Goal: Task Accomplishment & Management: Manage account settings

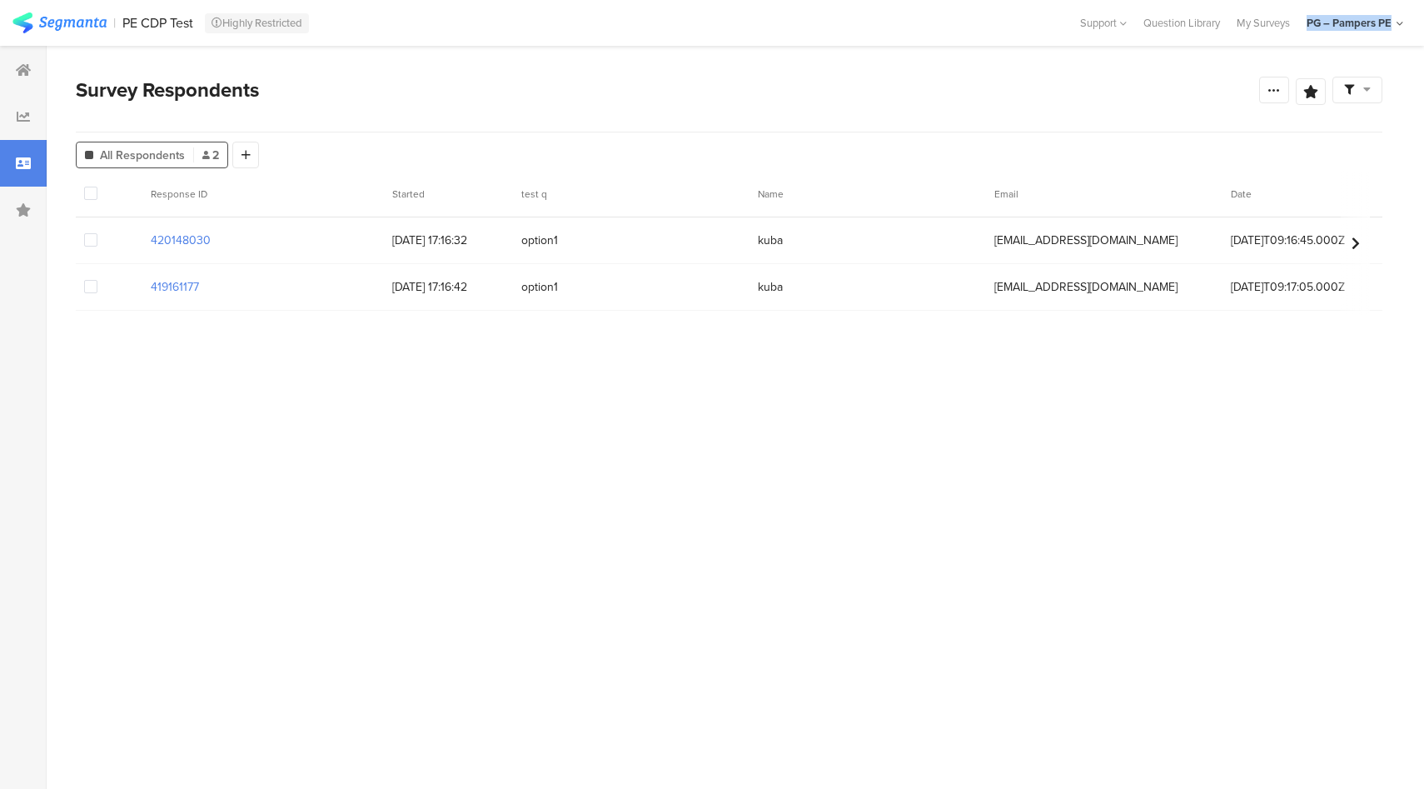
drag, startPoint x: 1304, startPoint y: 15, endPoint x: 1393, endPoint y: 29, distance: 90.2
click at [1393, 29] on section "My Accounts PGE Test 4.8.24 Admin Riel Test Prod 11/13 Admin Riel Test Admin PG…" at bounding box center [1354, 23] width 113 height 46
copy div "PG – Pampers PE"
drag, startPoint x: 117, startPoint y: 13, endPoint x: 193, endPoint y: 32, distance: 78.2
click at [193, 32] on section "| PE CDP Test Highly Restricted Help Center Live Chat Support Question Library …" at bounding box center [712, 23] width 1424 height 46
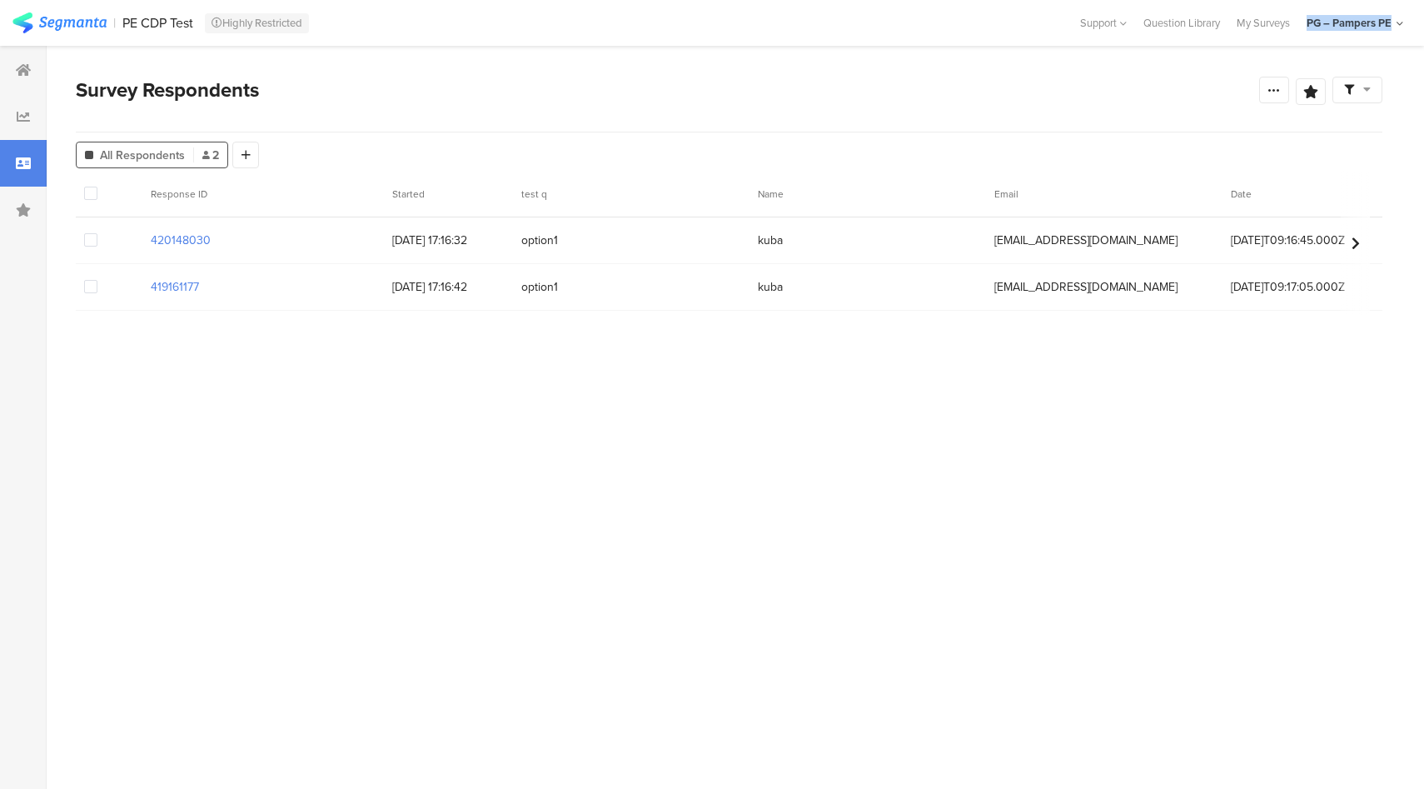
copy section "PE CDP Test"
drag, startPoint x: 223, startPoint y: 241, endPoint x: 111, endPoint y: 234, distance: 112.6
click at [111, 234] on div "420148030 28/08/2025 17:16:32 option1 kuba perutest1116@pg.com 2025-08-12T09:16…" at bounding box center [767, 240] width 1383 height 47
copy section "420148030"
click at [1383, 25] on div "PG – Pampers PE" at bounding box center [1349, 23] width 85 height 16
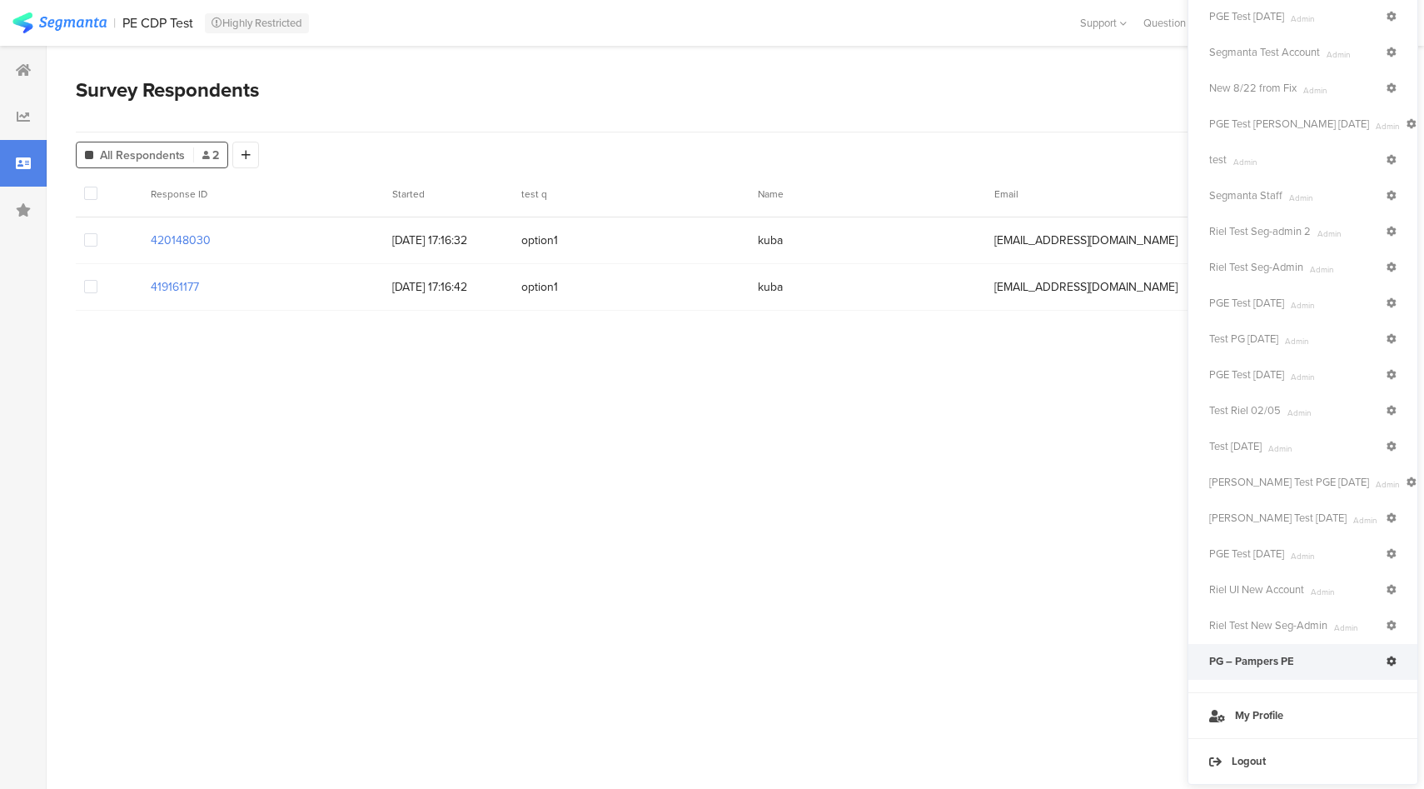
click at [1393, 660] on icon at bounding box center [1392, 661] width 10 height 10
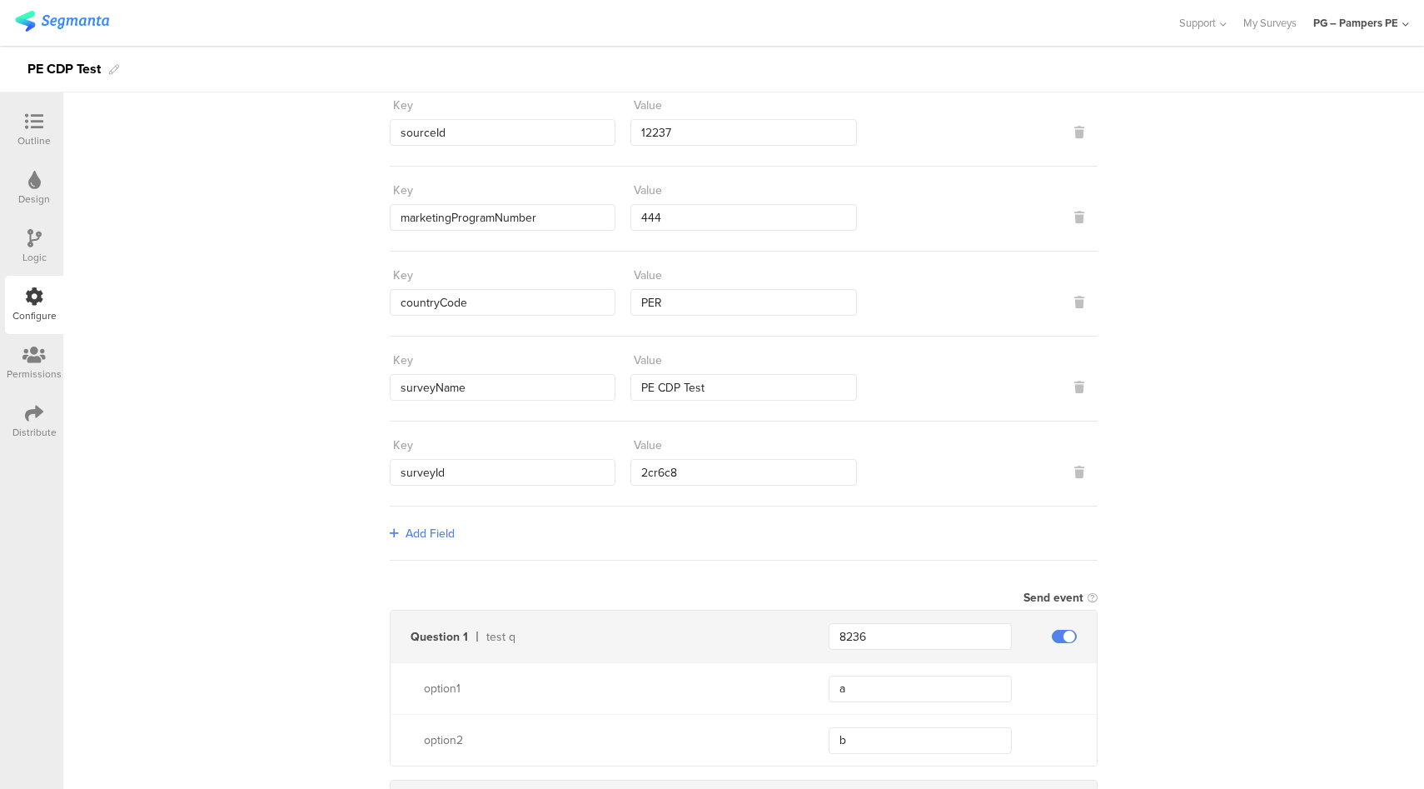
scroll to position [96, 0]
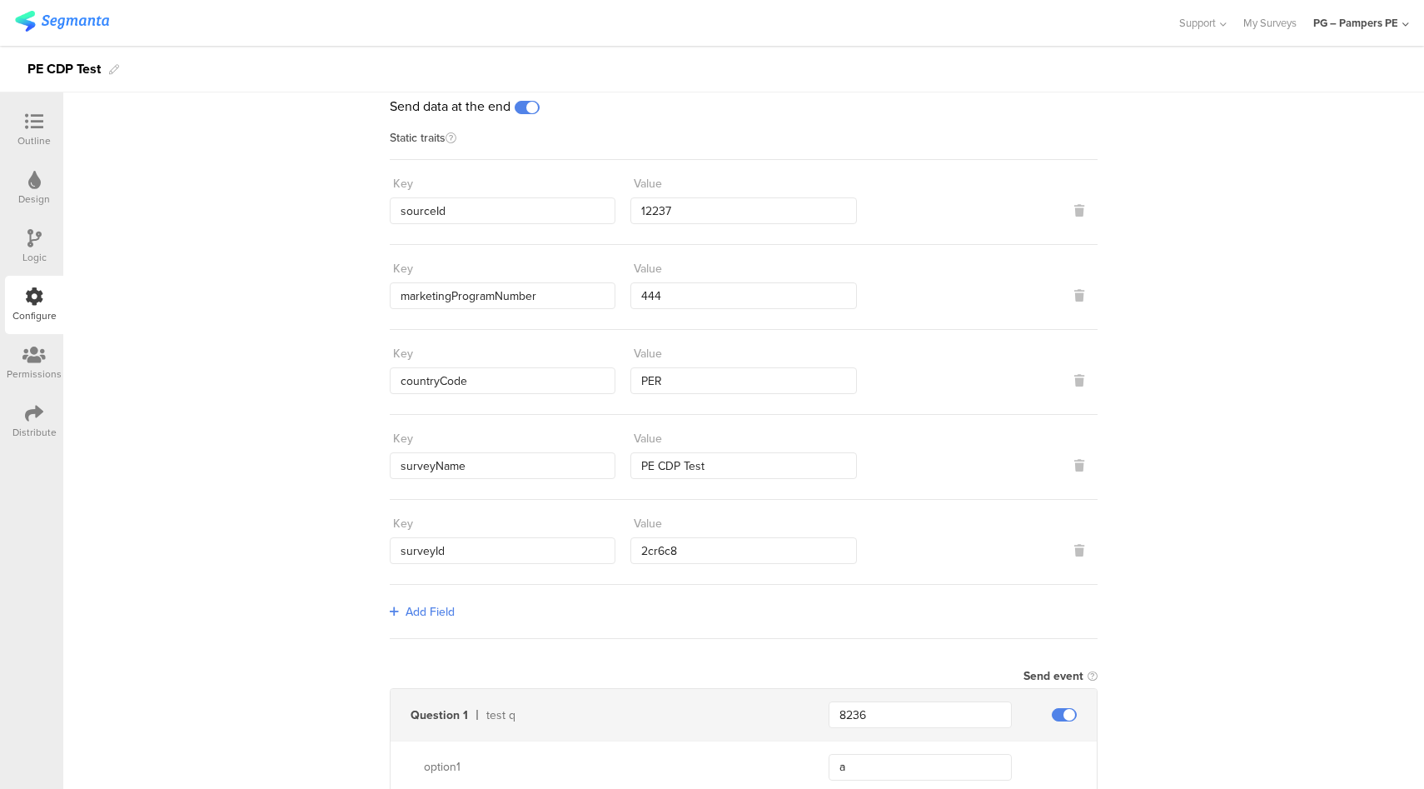
click at [46, 128] on div at bounding box center [33, 122] width 33 height 21
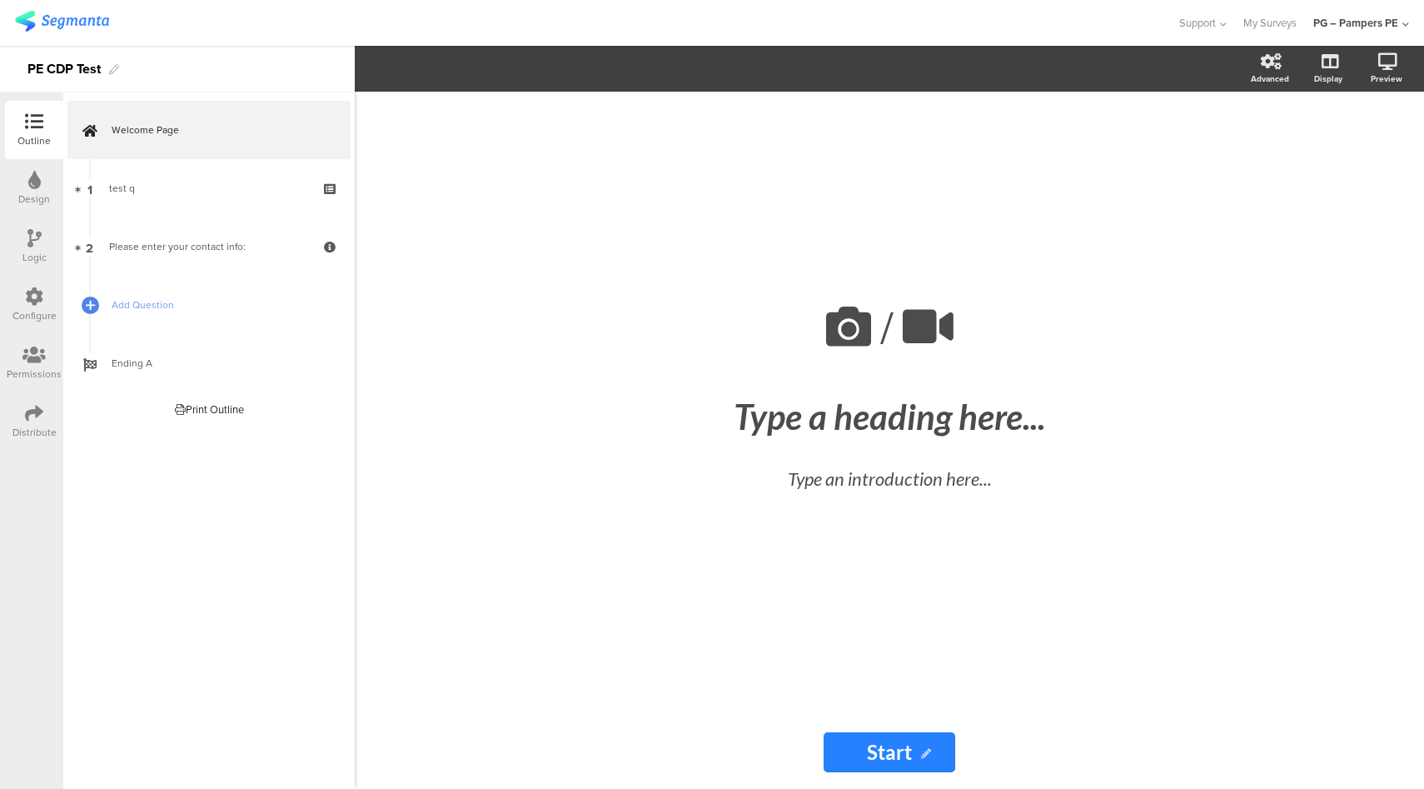
click at [19, 298] on div "Configure" at bounding box center [34, 305] width 58 height 58
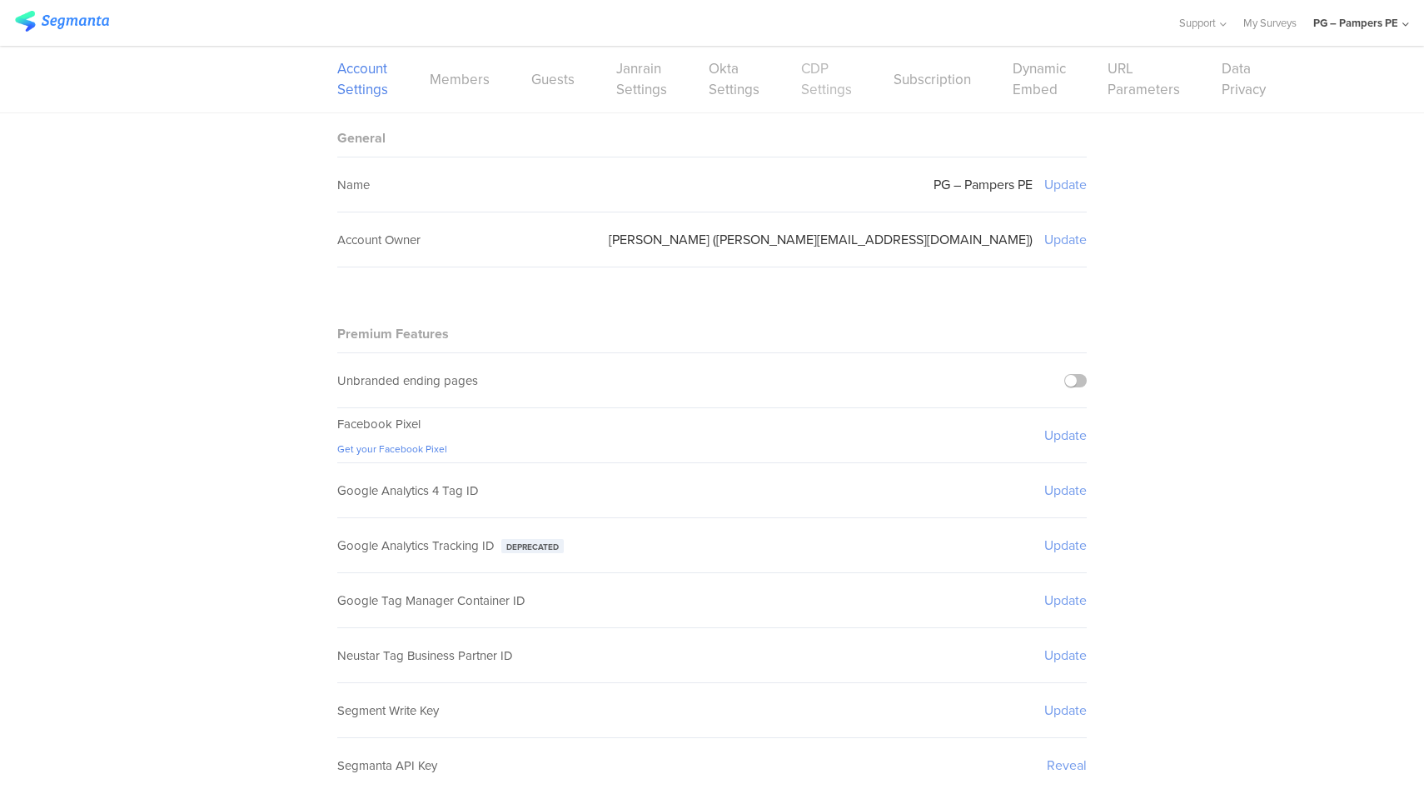
click at [818, 89] on link "CDP Settings" at bounding box center [826, 79] width 51 height 42
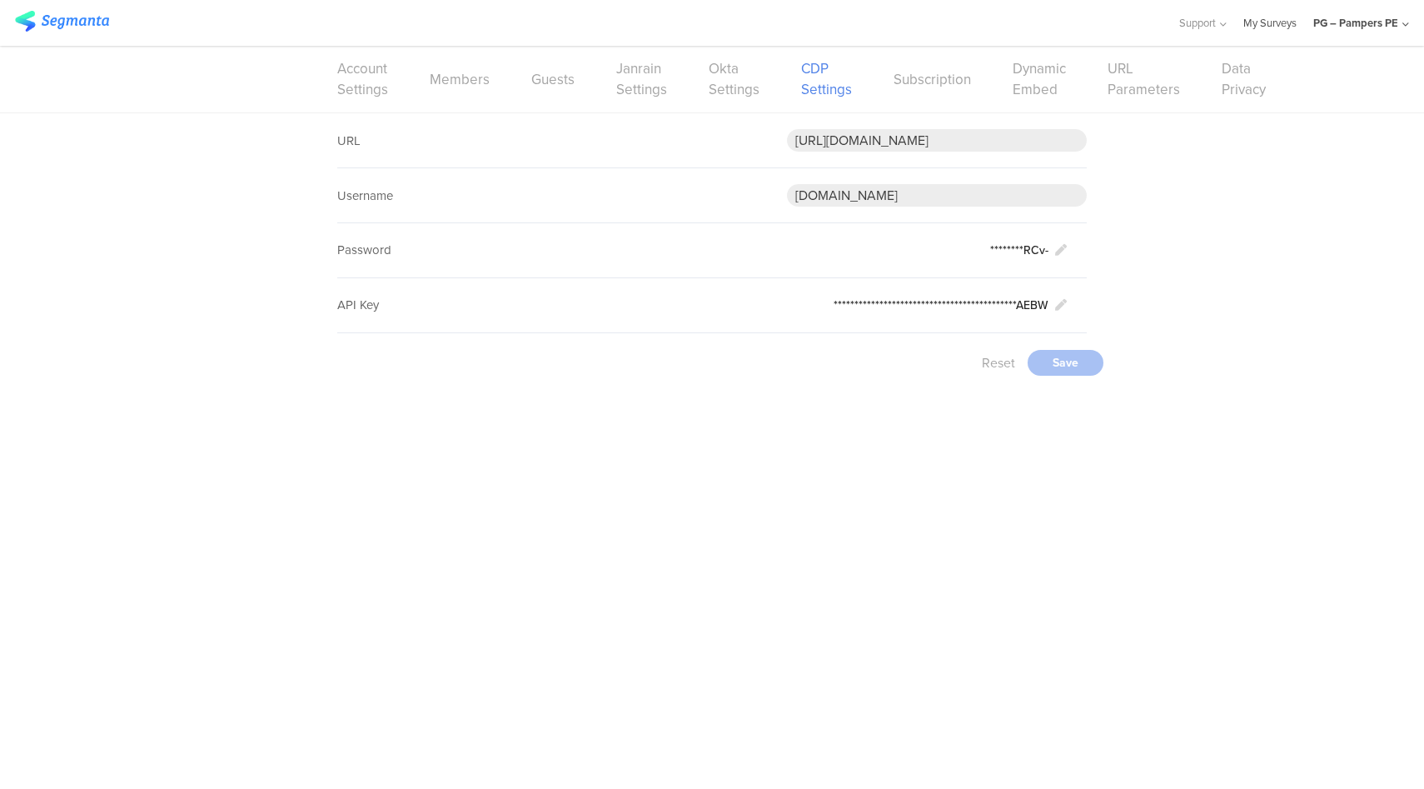
click at [1279, 17] on link "My Surveys" at bounding box center [1269, 23] width 53 height 46
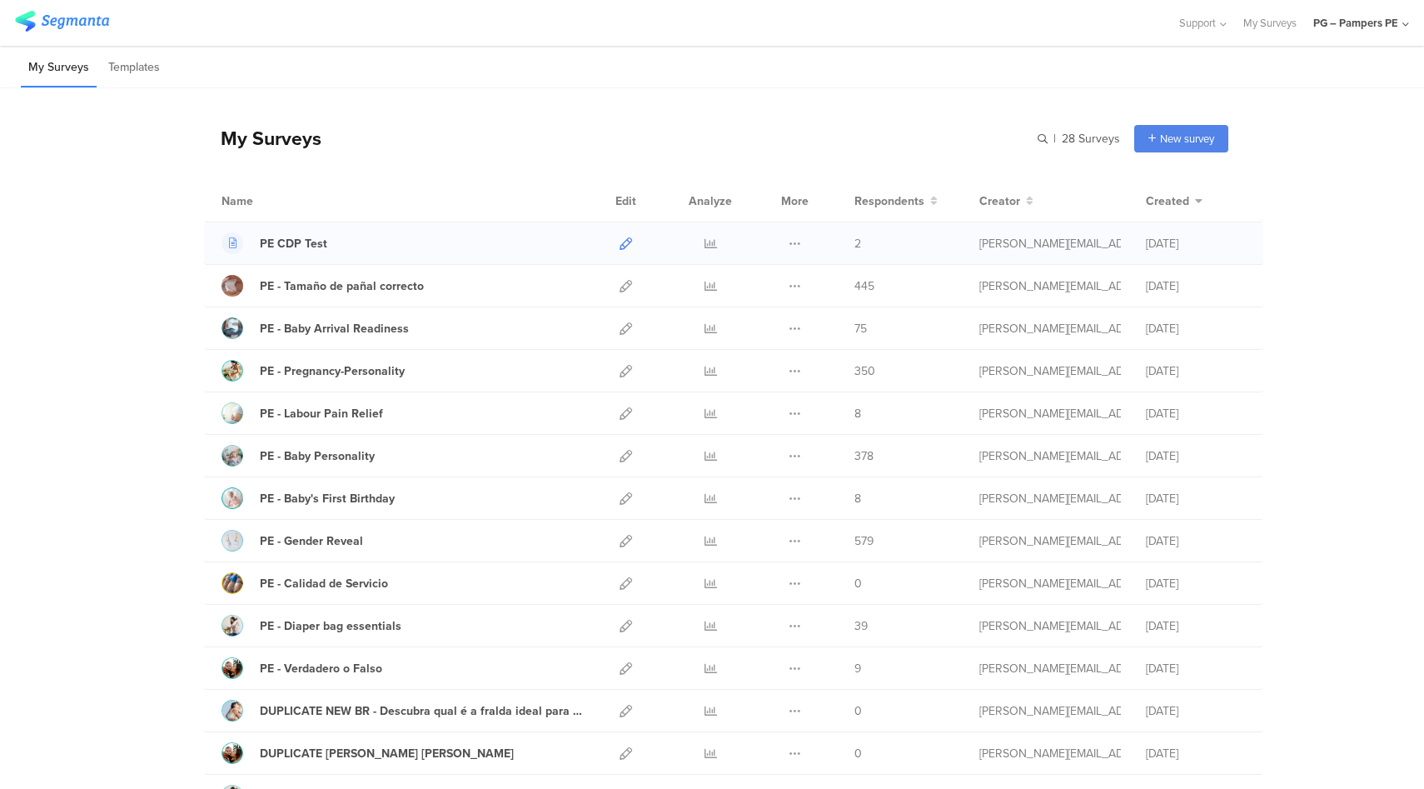
click at [621, 239] on icon at bounding box center [626, 243] width 12 height 12
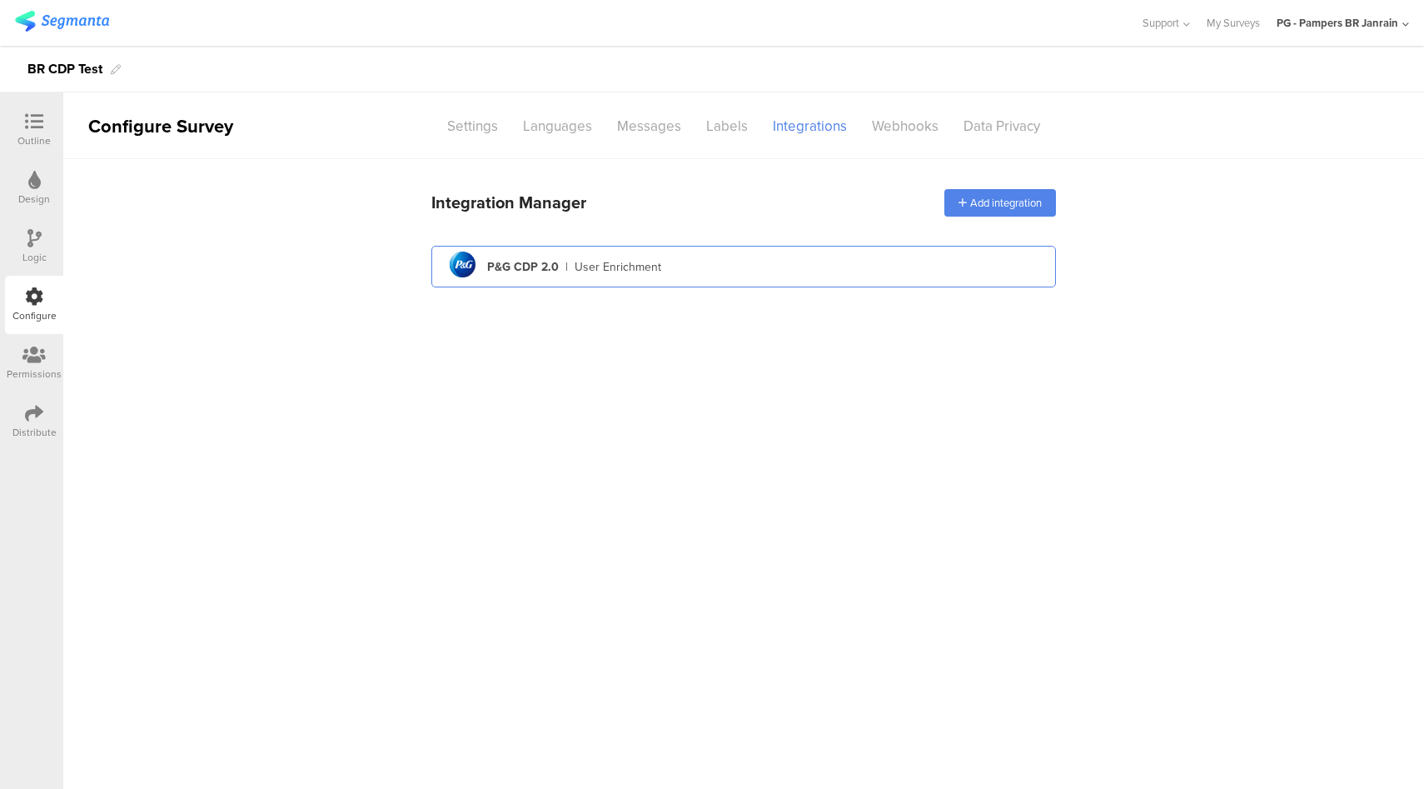
click at [759, 271] on div "pg logo P&G CDP 2.0 | User Enrichment" at bounding box center [744, 267] width 598 height 41
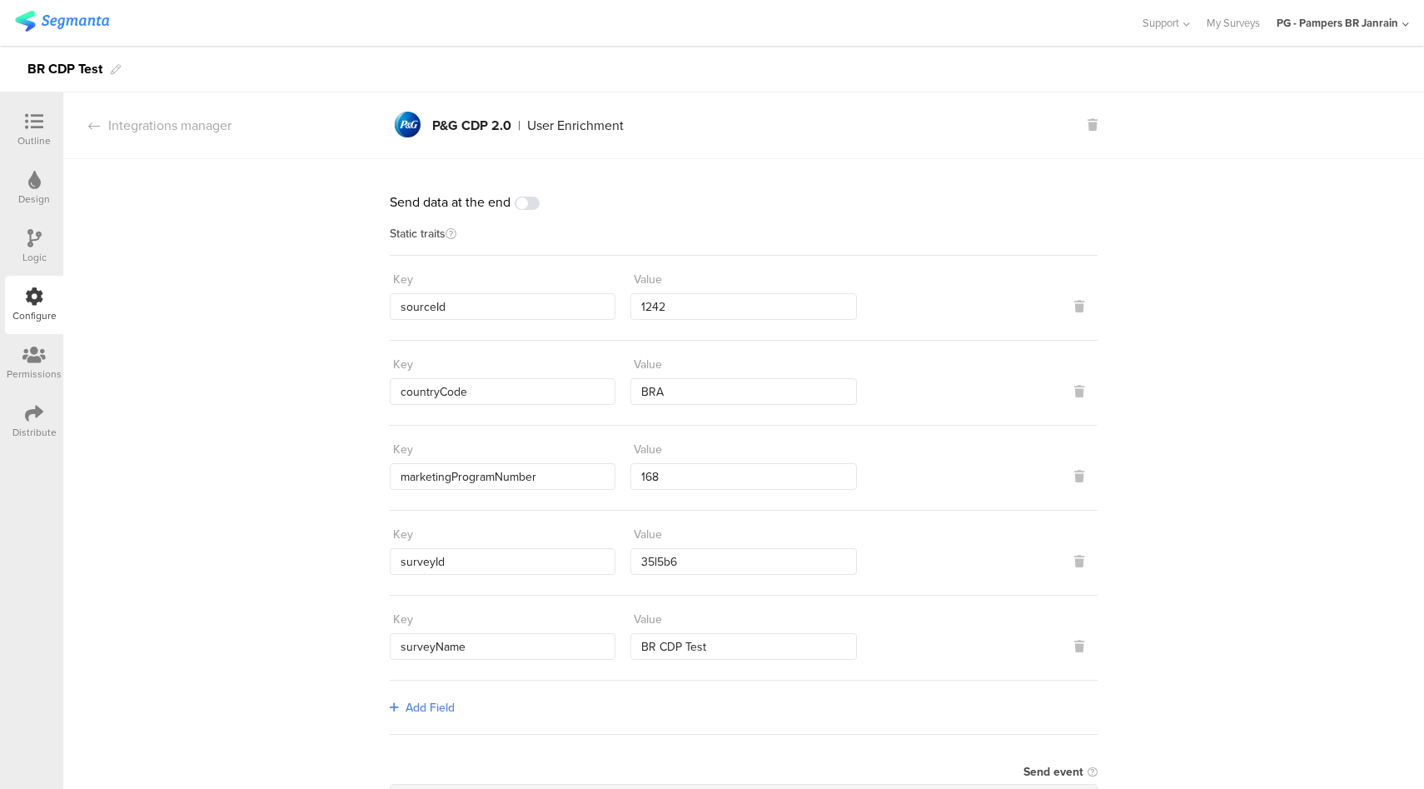
click at [40, 126] on icon at bounding box center [34, 121] width 18 height 18
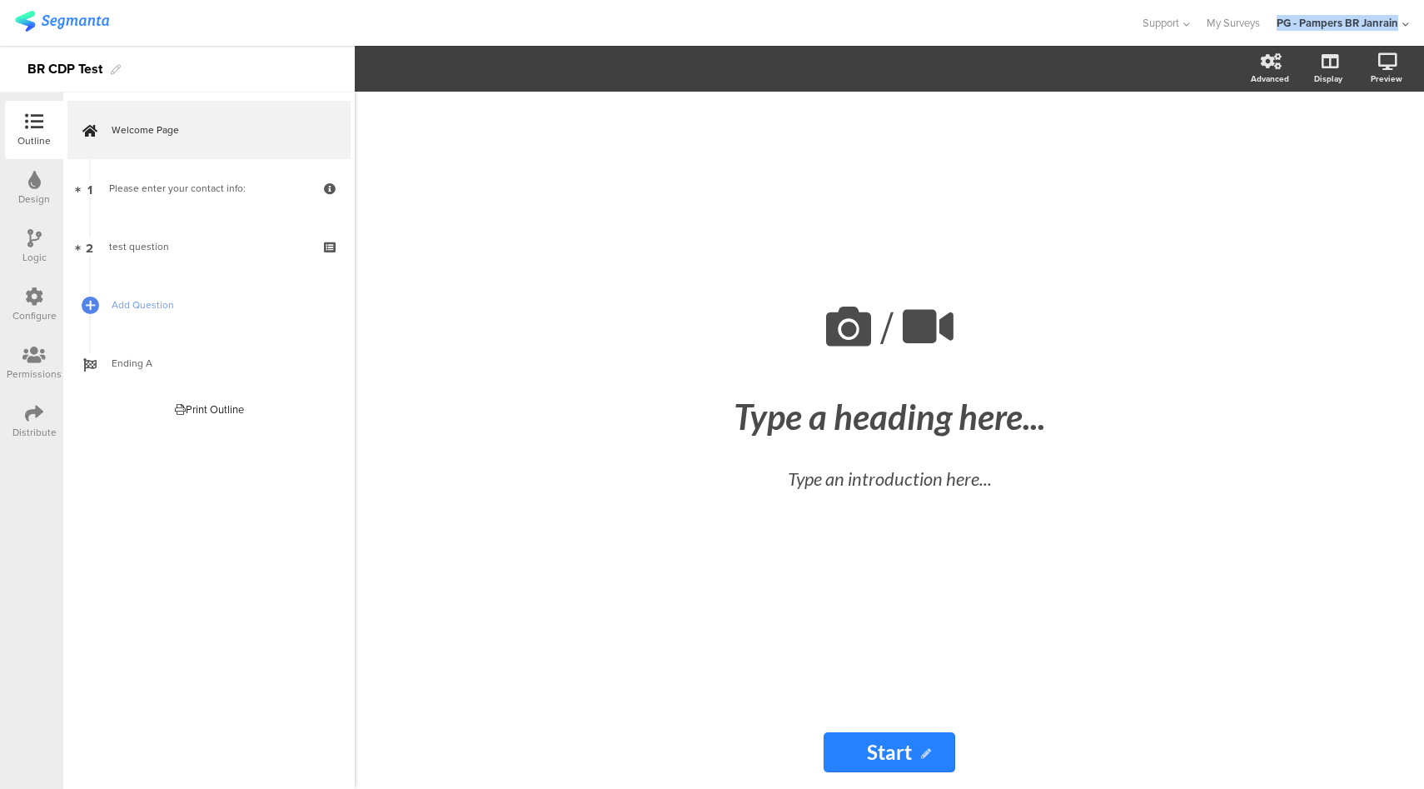
copy div "PG - Pampers BR Janrain"
drag, startPoint x: 1271, startPoint y: 11, endPoint x: 1395, endPoint y: 35, distance: 126.4
click at [1395, 35] on div "Support Help Center Live Chat My Surveys PG - Pampers BR Janrain ACCOUNTS PG - …" at bounding box center [1267, 23] width 284 height 46
drag, startPoint x: 23, startPoint y: 62, endPoint x: 102, endPoint y: 77, distance: 79.7
click at [102, 77] on div "BR CDP Test" at bounding box center [177, 69] width 355 height 47
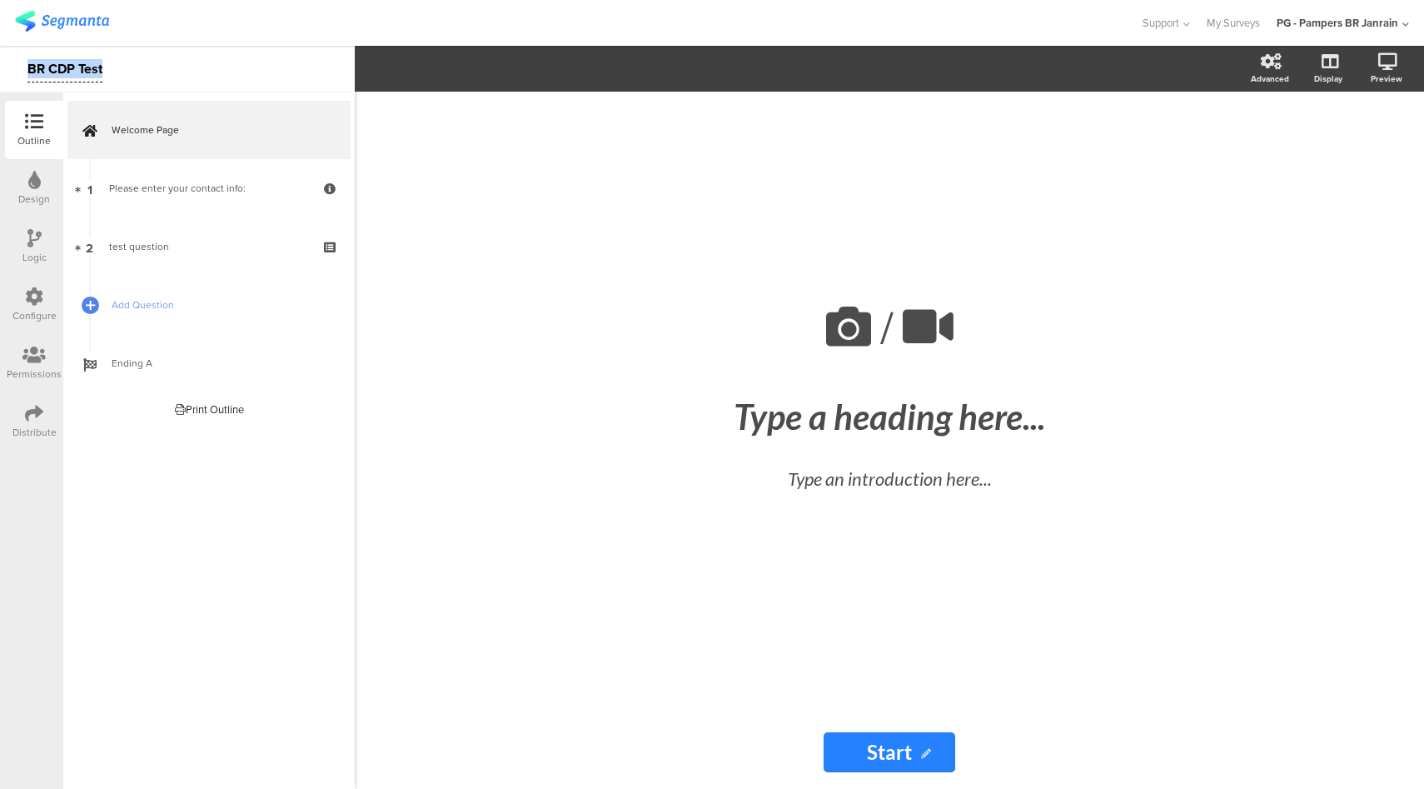
copy div "BR CDP Test"
click at [22, 422] on div "Distribute" at bounding box center [34, 421] width 58 height 58
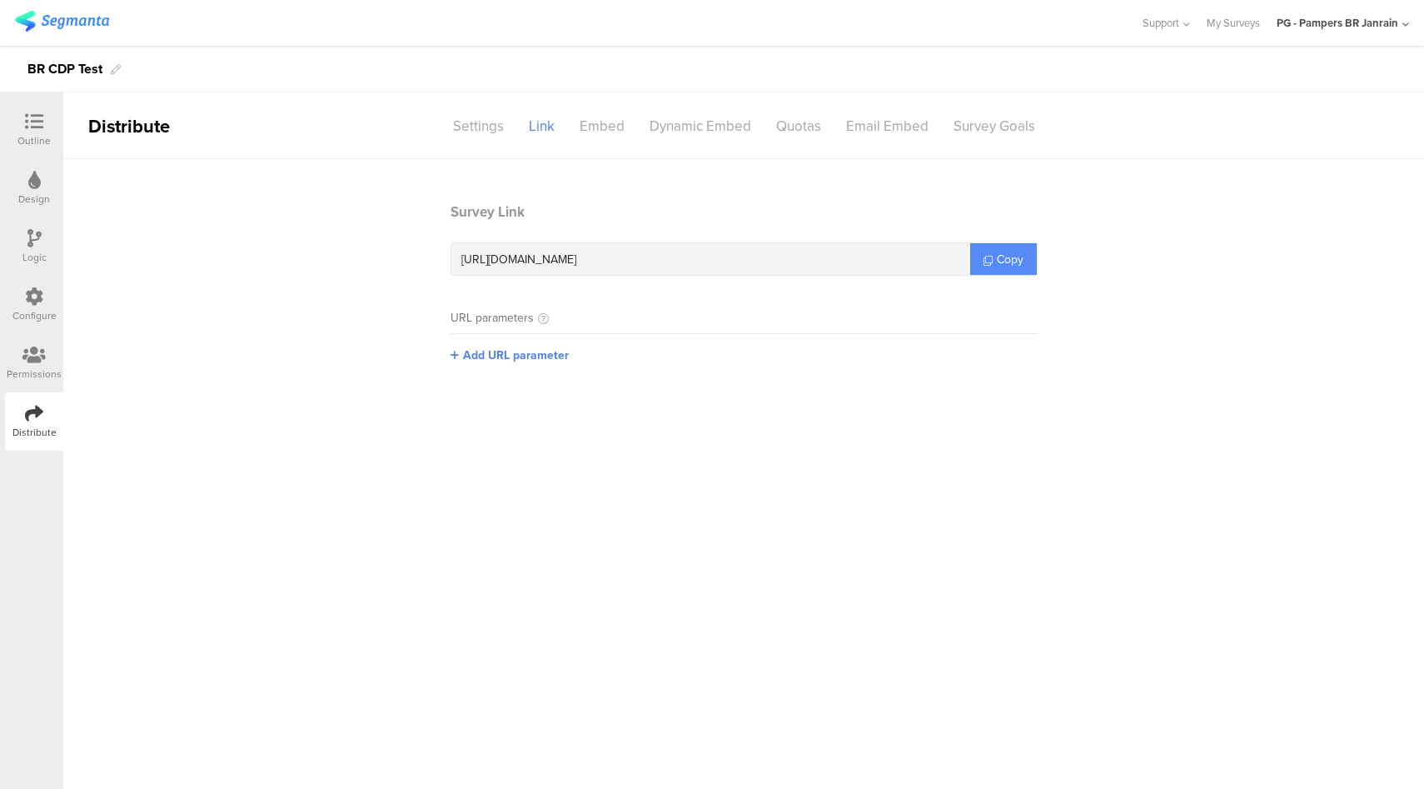
click at [1003, 252] on span "Copy" at bounding box center [1010, 259] width 27 height 17
click at [36, 298] on icon at bounding box center [34, 296] width 18 height 18
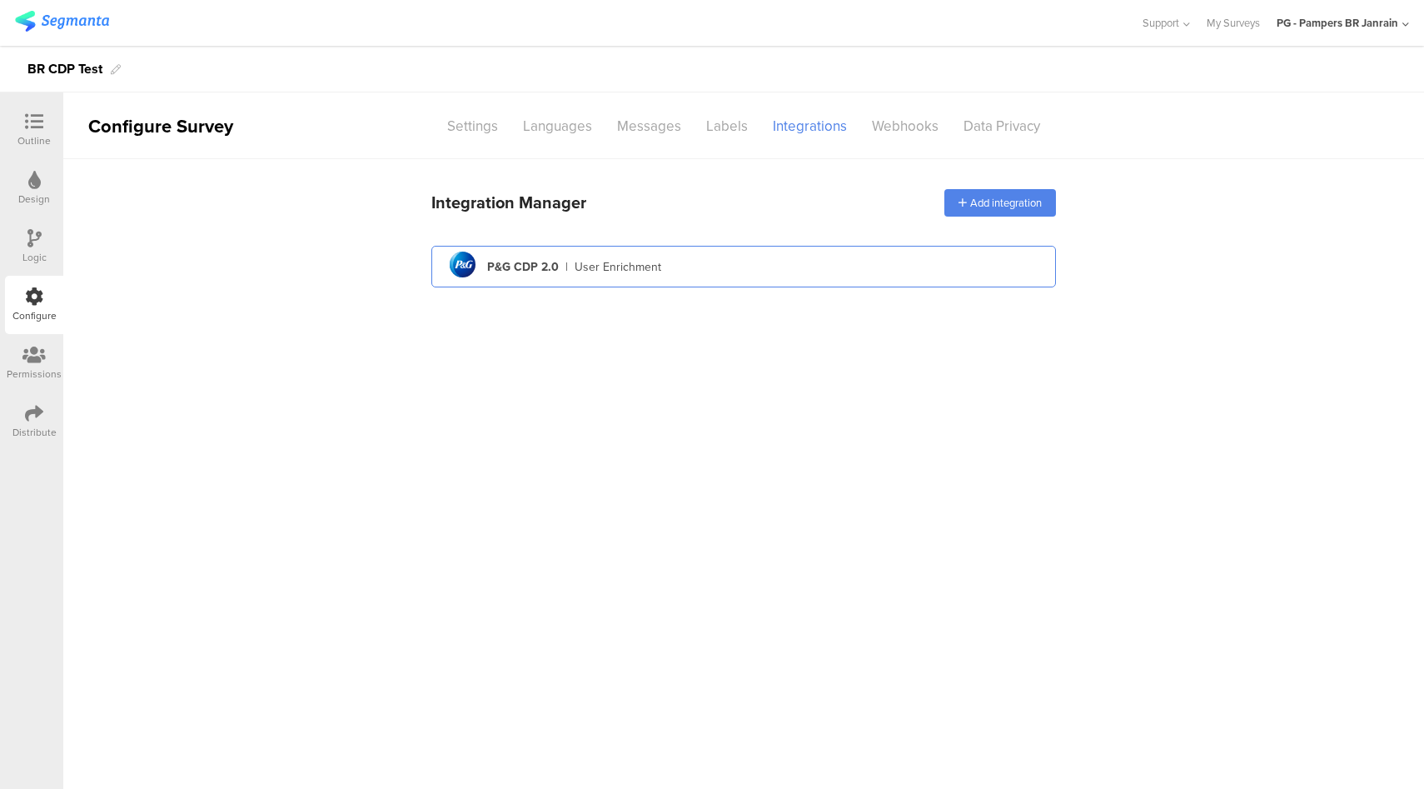
click at [770, 273] on div "pg logo P&G CDP 2.0 | User Enrichment" at bounding box center [744, 267] width 598 height 41
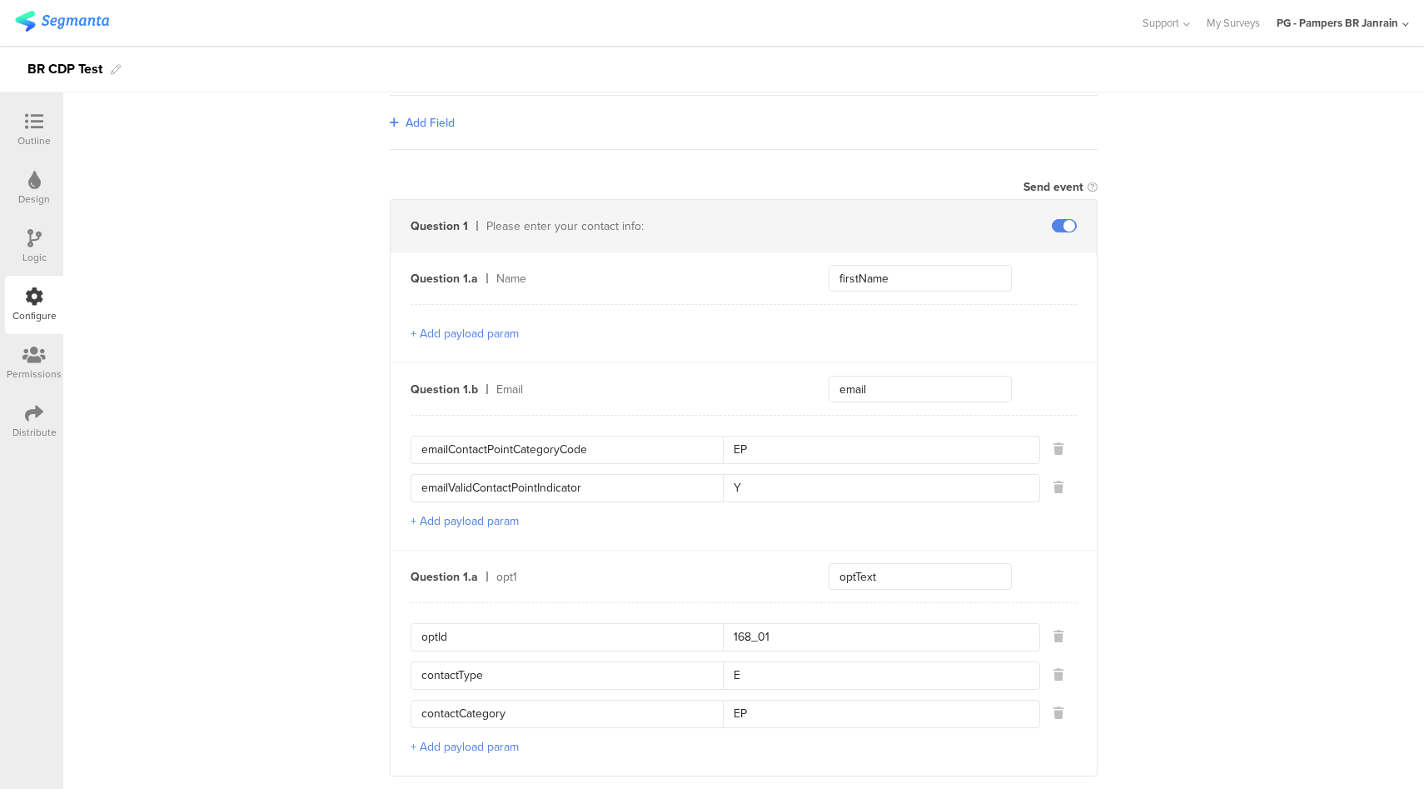
scroll to position [907, 0]
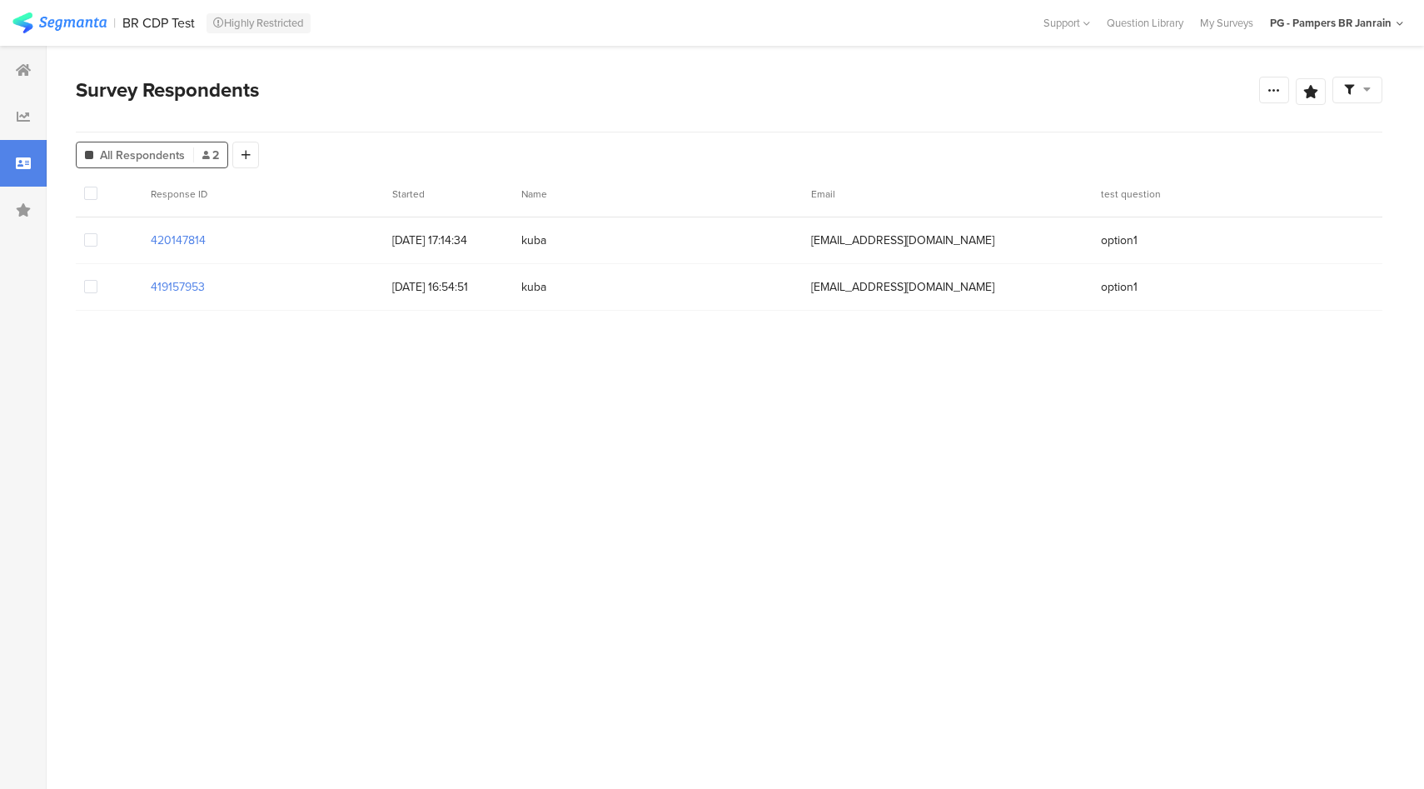
drag, startPoint x: 215, startPoint y: 240, endPoint x: 119, endPoint y: 238, distance: 95.8
click at [119, 238] on div "420147814 [DATE] 17:14:34 [GEOGRAPHIC_DATA] [EMAIL_ADDRESS][DOMAIN_NAME] option1" at bounding box center [729, 240] width 1307 height 47
copy section "420147814"
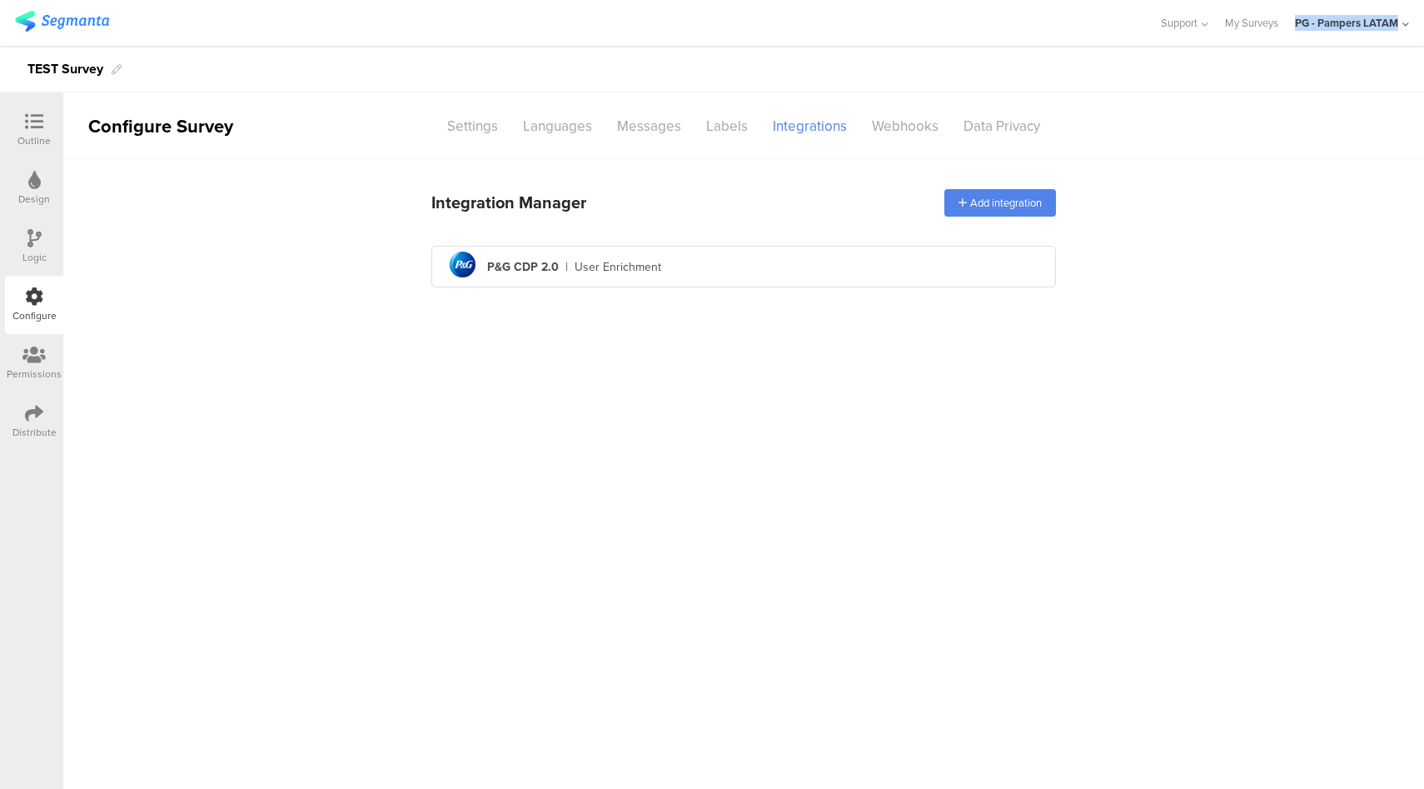
drag, startPoint x: 1289, startPoint y: 14, endPoint x: 1397, endPoint y: 31, distance: 108.7
click at [1397, 31] on div "Support Help Center Live Chat My Surveys PG - Pampers LATAM ACCOUNTS PG - Pampe…" at bounding box center [1277, 23] width 266 height 46
copy div "PG - Pampers LATAM"
drag, startPoint x: 54, startPoint y: 68, endPoint x: 96, endPoint y: 80, distance: 43.2
click at [96, 80] on div "TEST Survey" at bounding box center [712, 69] width 1424 height 47
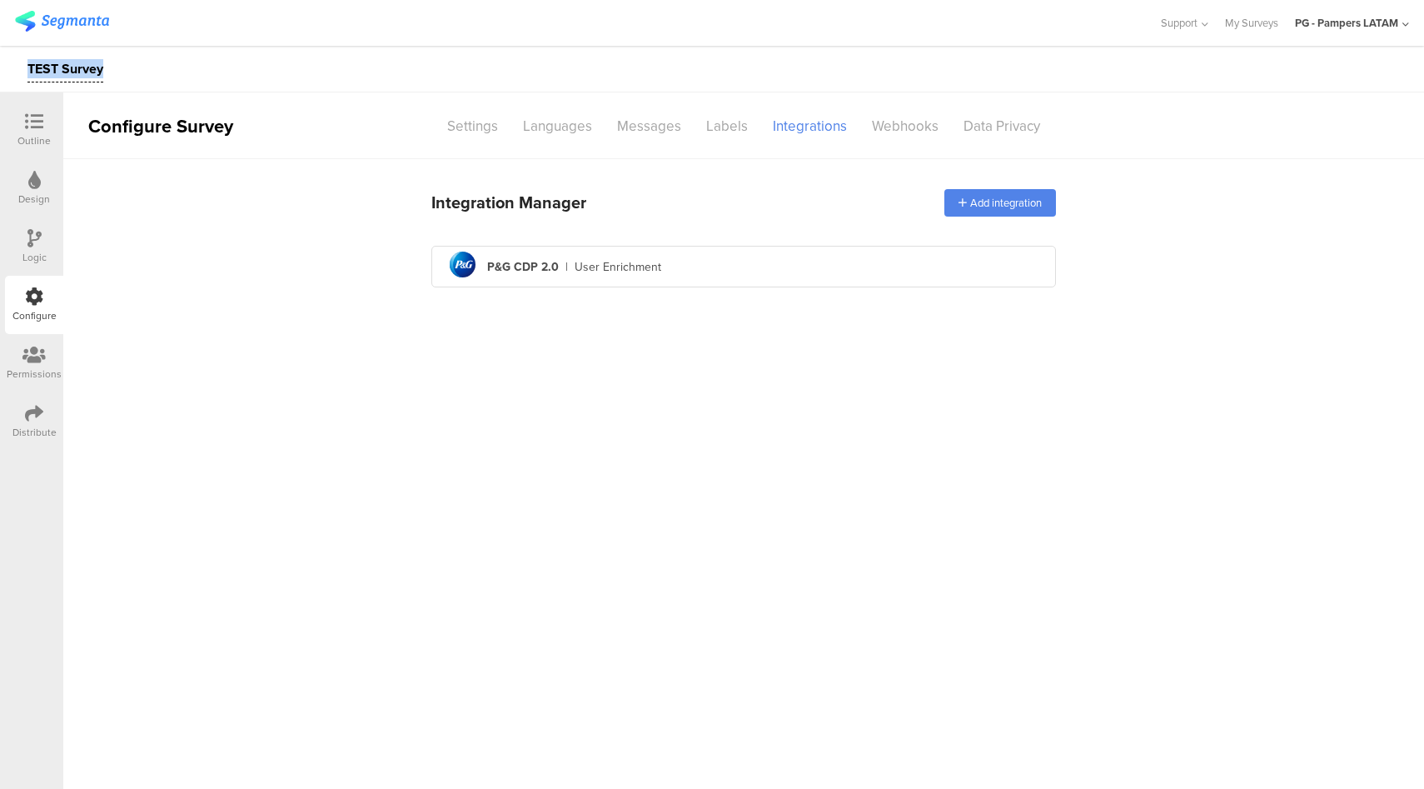
copy div "TEST Survey"
click at [38, 427] on div "Distribute" at bounding box center [34, 432] width 44 height 15
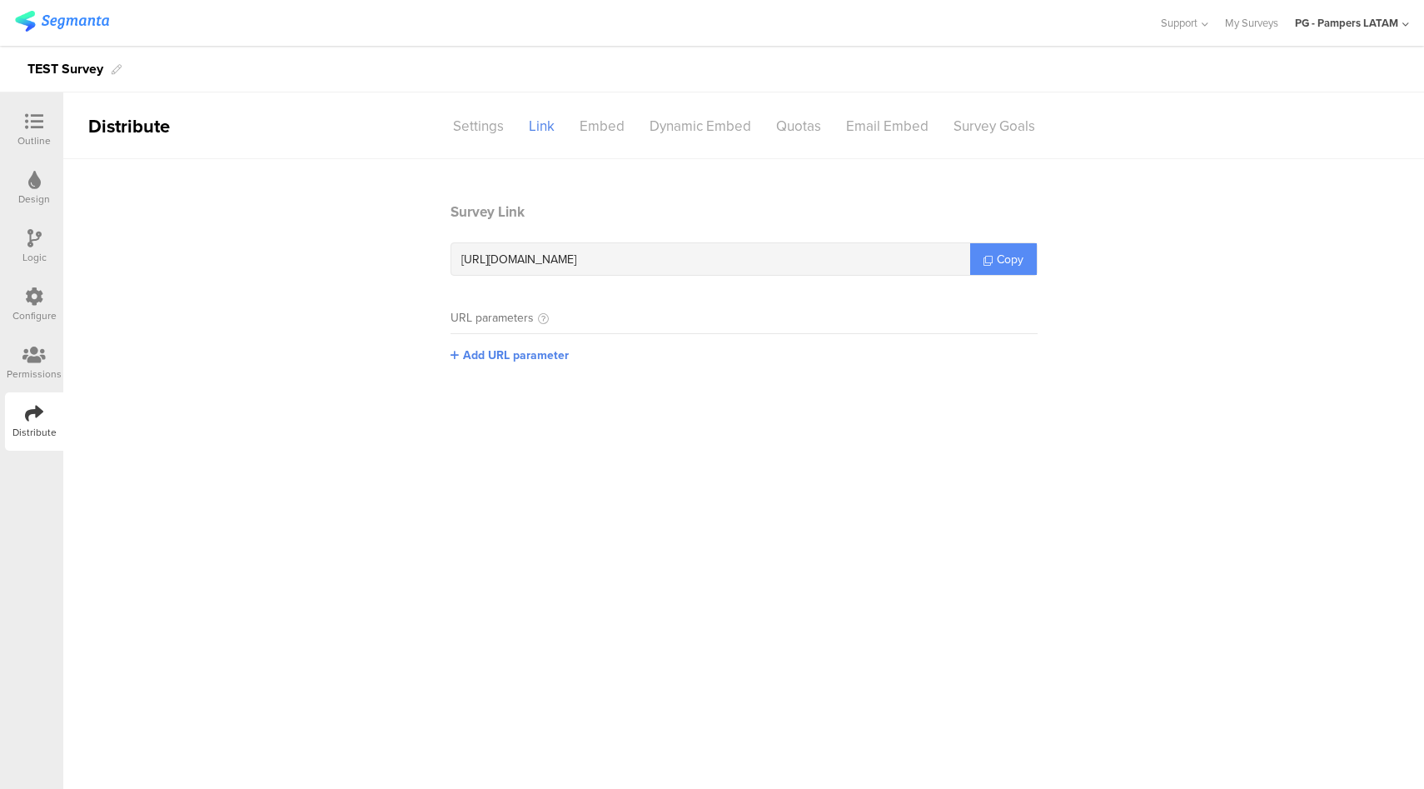
click at [1005, 247] on link "Copy" at bounding box center [1003, 259] width 67 height 32
click at [22, 127] on div at bounding box center [33, 122] width 33 height 21
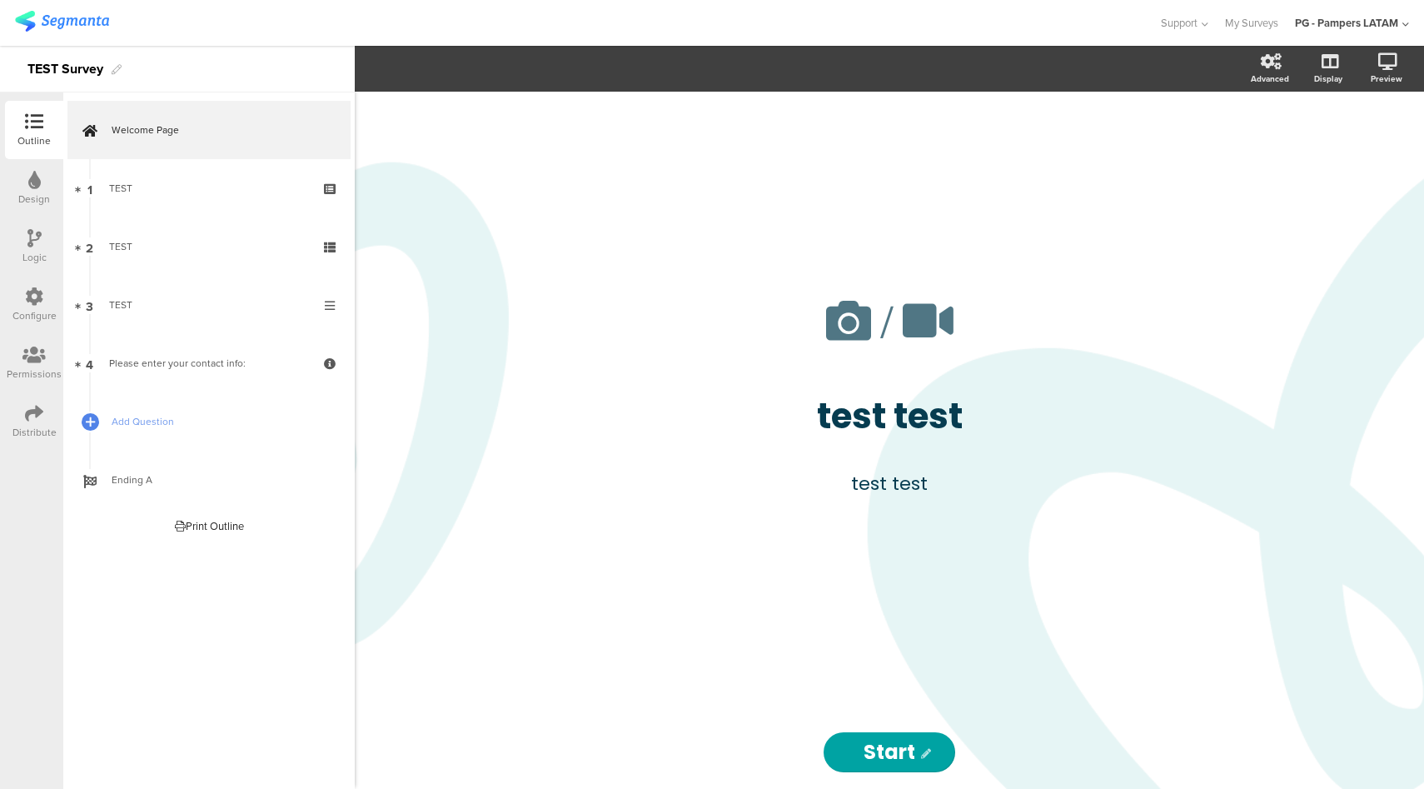
click at [21, 301] on div "Configure" at bounding box center [34, 305] width 58 height 58
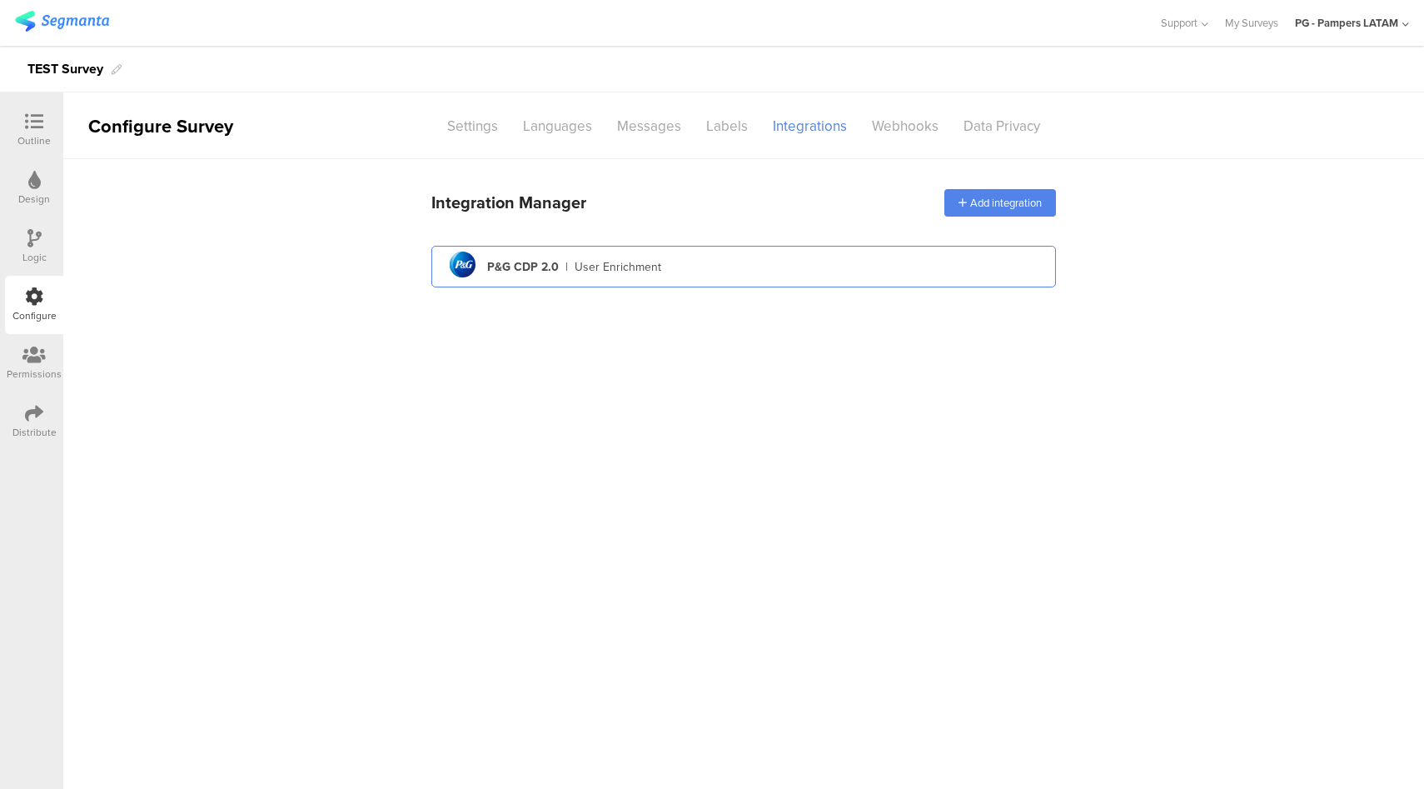
click at [727, 257] on div "pg logo P&G CDP 2.0 | User Enrichment" at bounding box center [744, 267] width 598 height 41
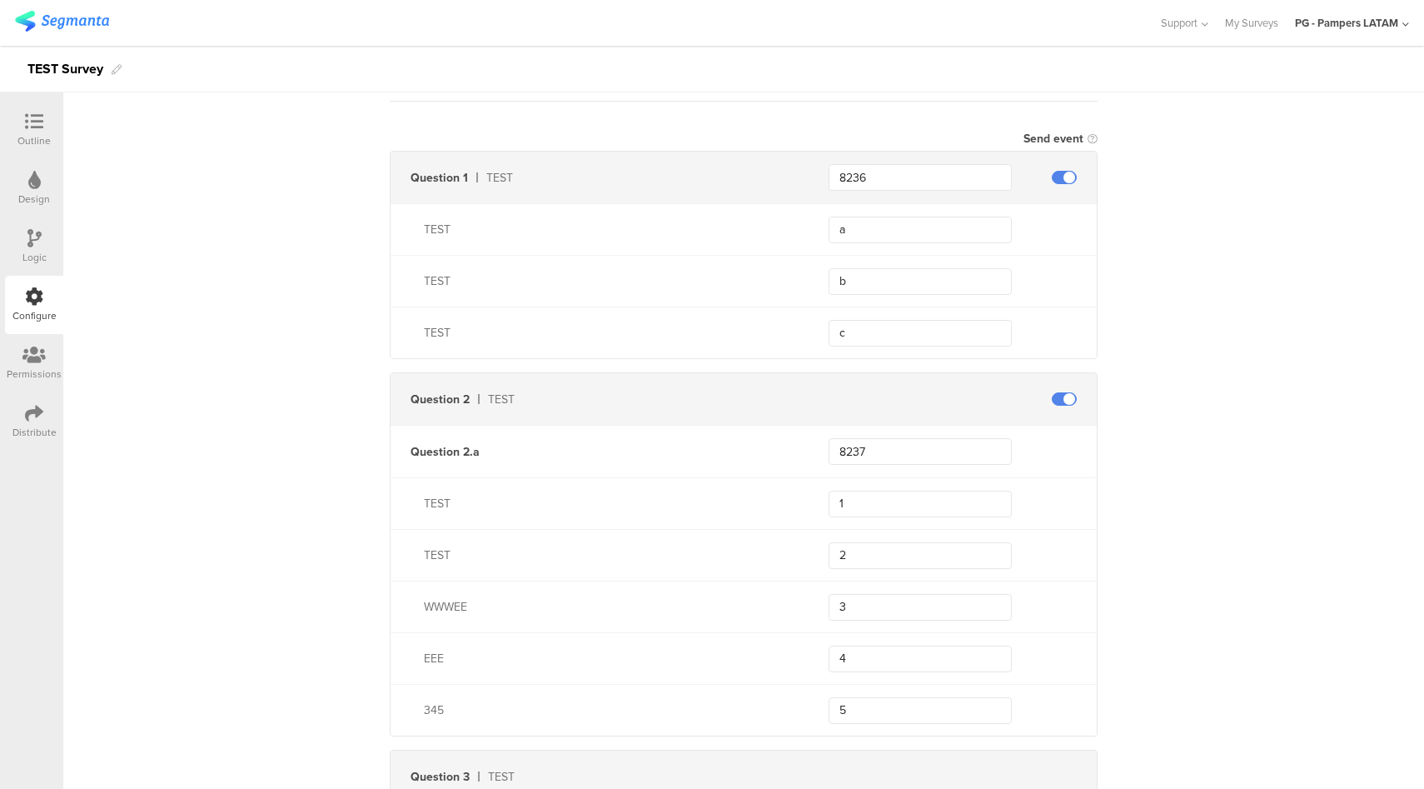
scroll to position [457, 0]
click at [49, 121] on div at bounding box center [33, 122] width 33 height 21
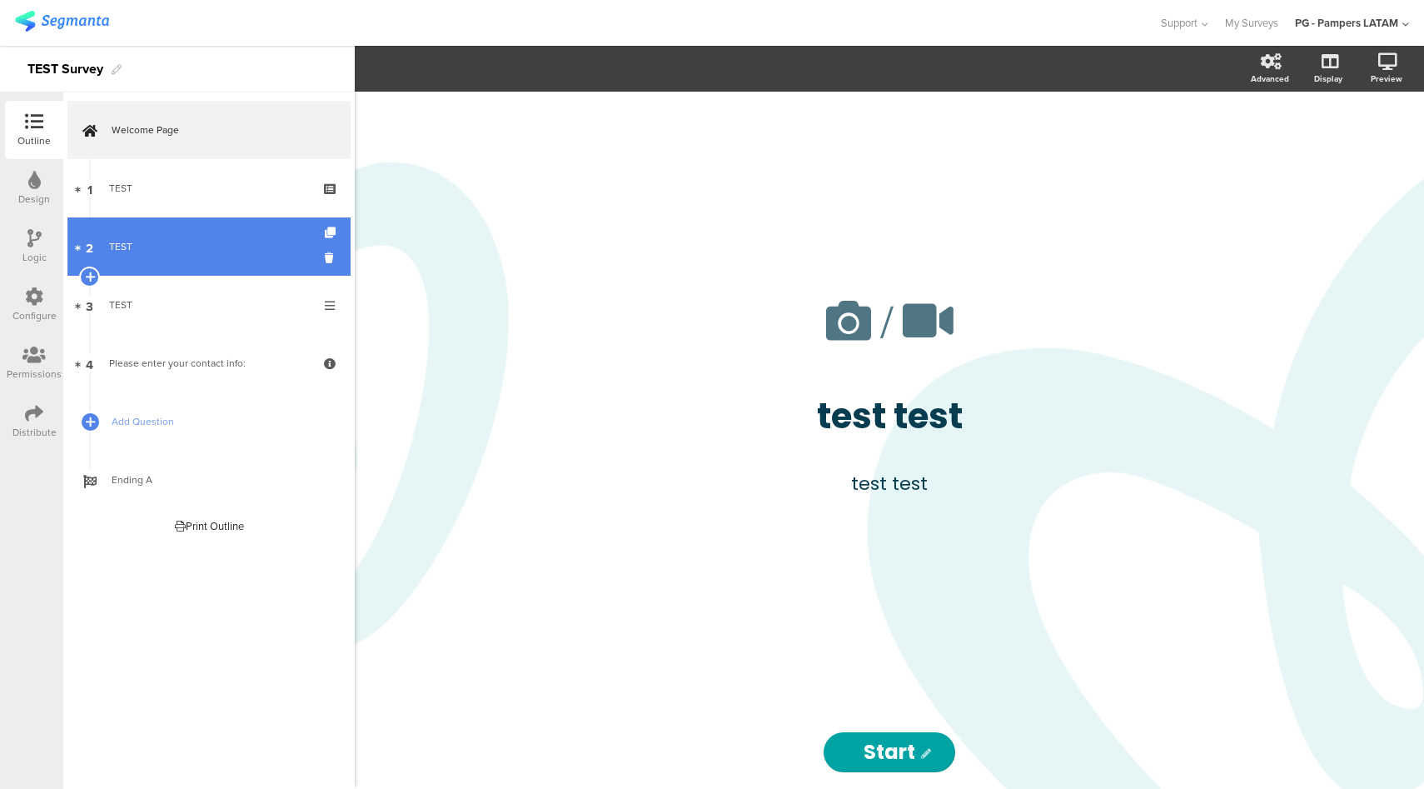
click at [180, 255] on link "2 TEST" at bounding box center [208, 246] width 283 height 58
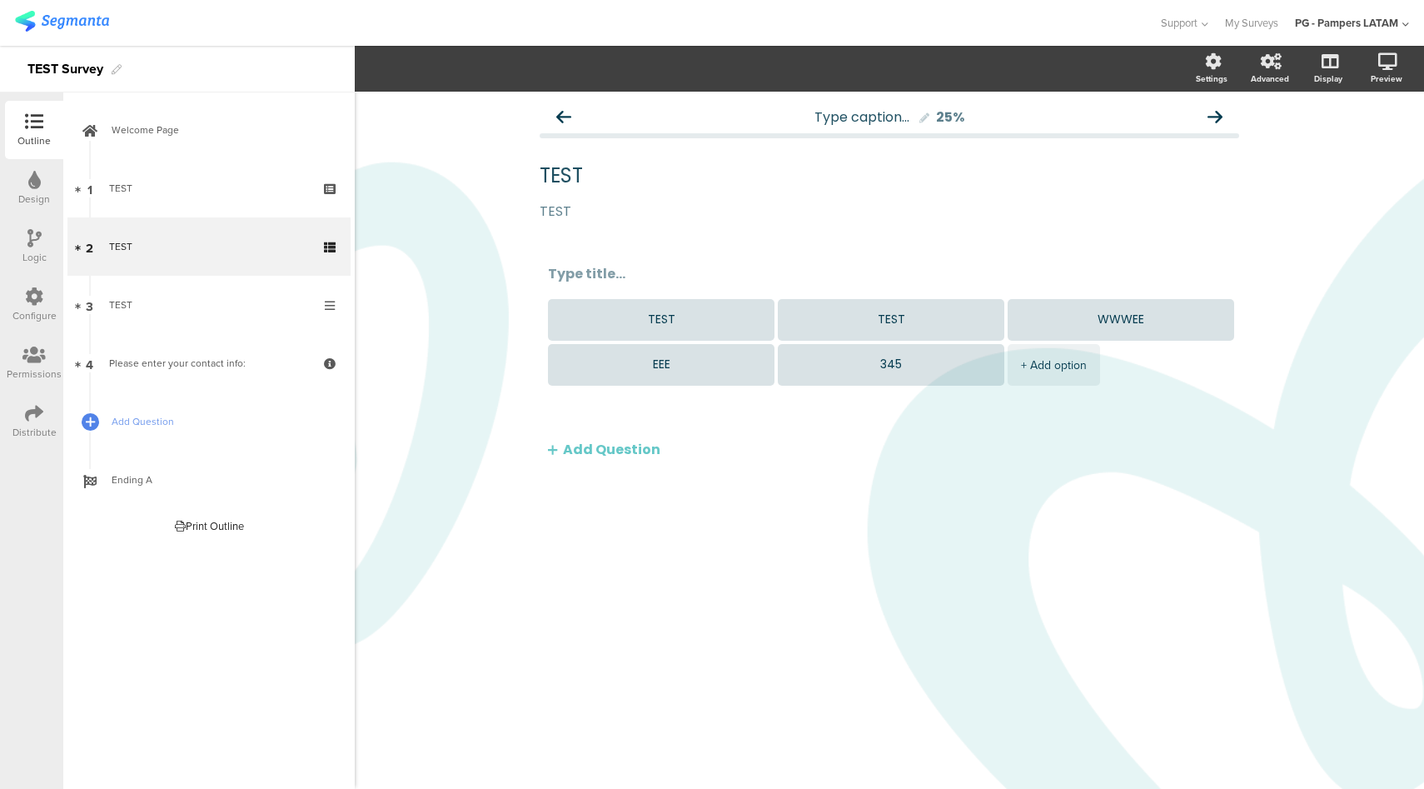
click at [36, 308] on div "Configure" at bounding box center [34, 315] width 44 height 15
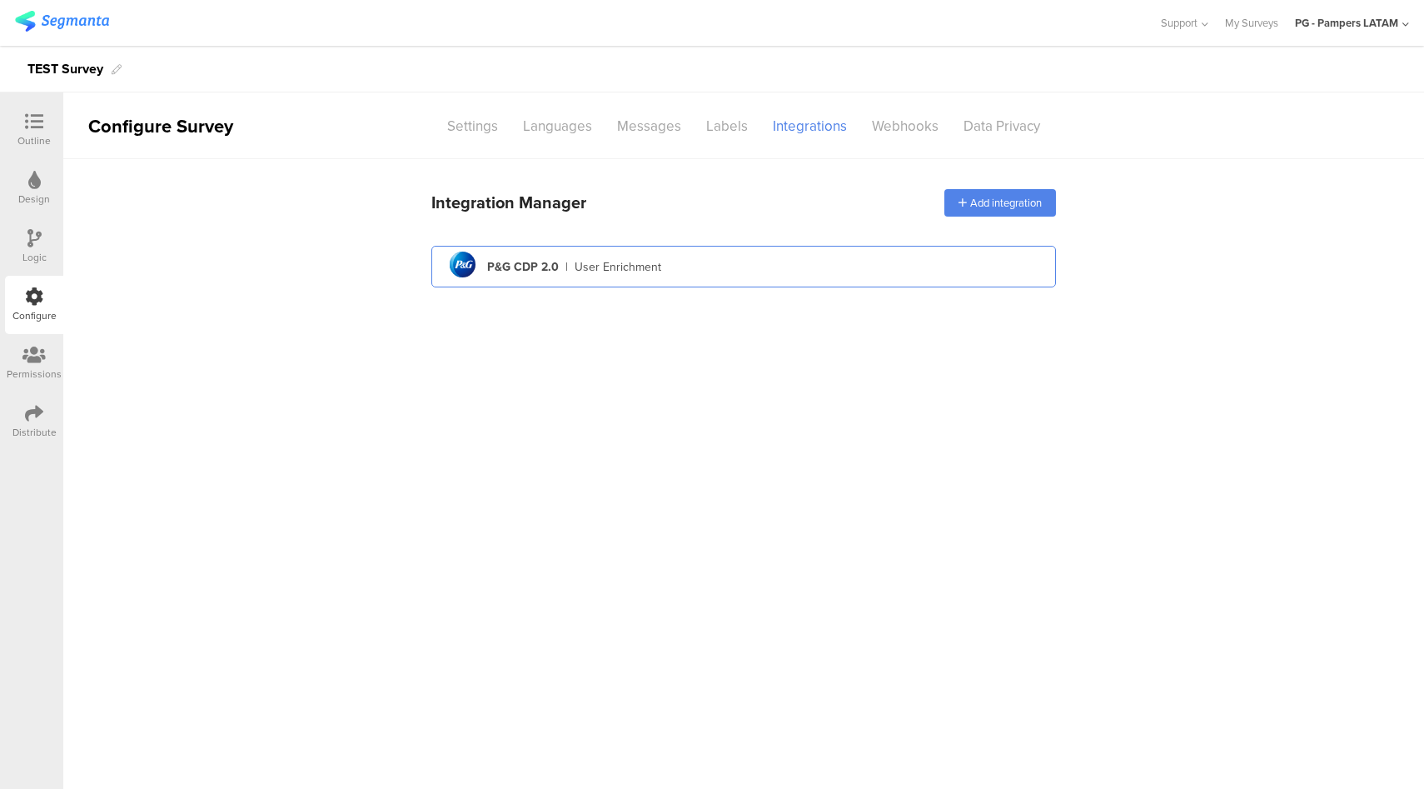
click at [582, 263] on div "User Enrichment" at bounding box center [618, 266] width 87 height 17
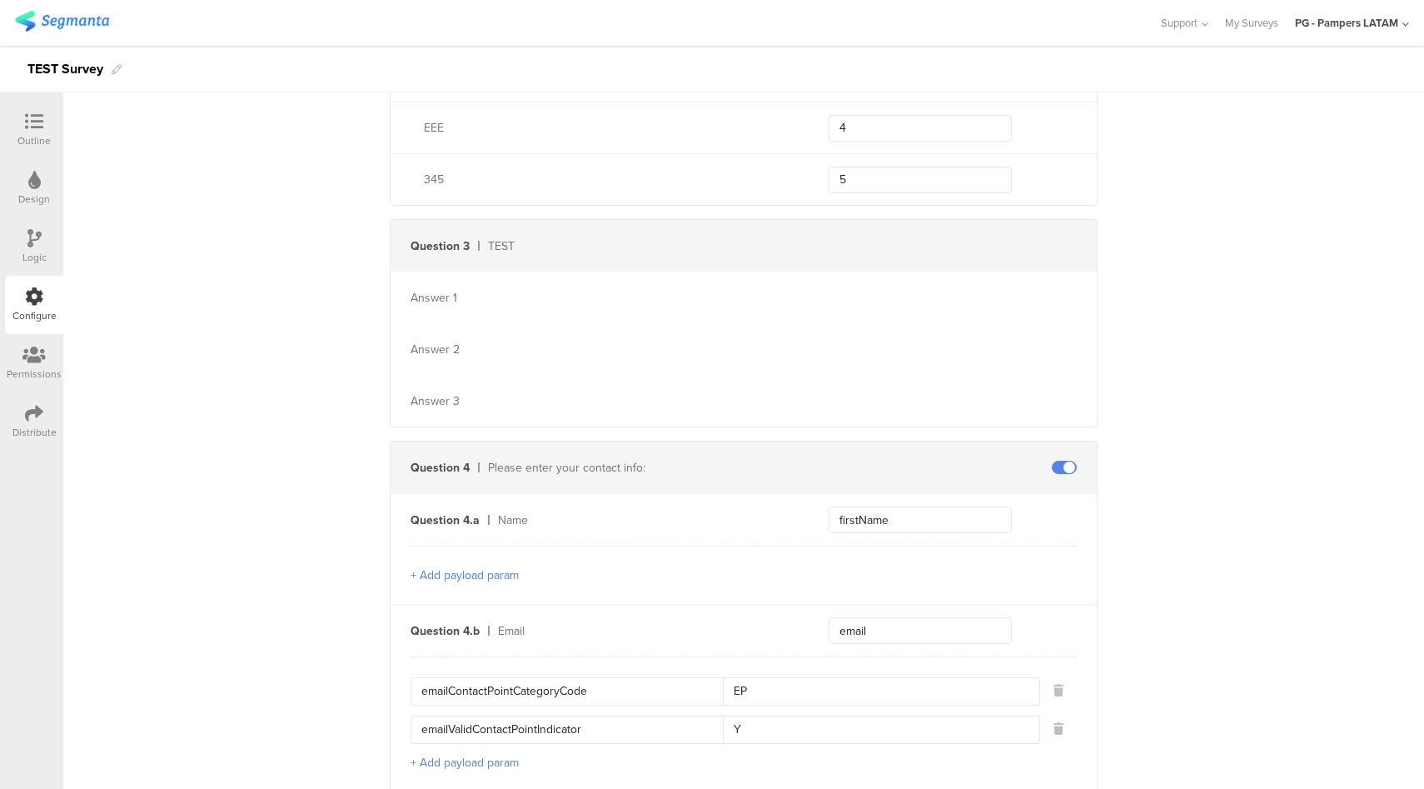
scroll to position [930, 0]
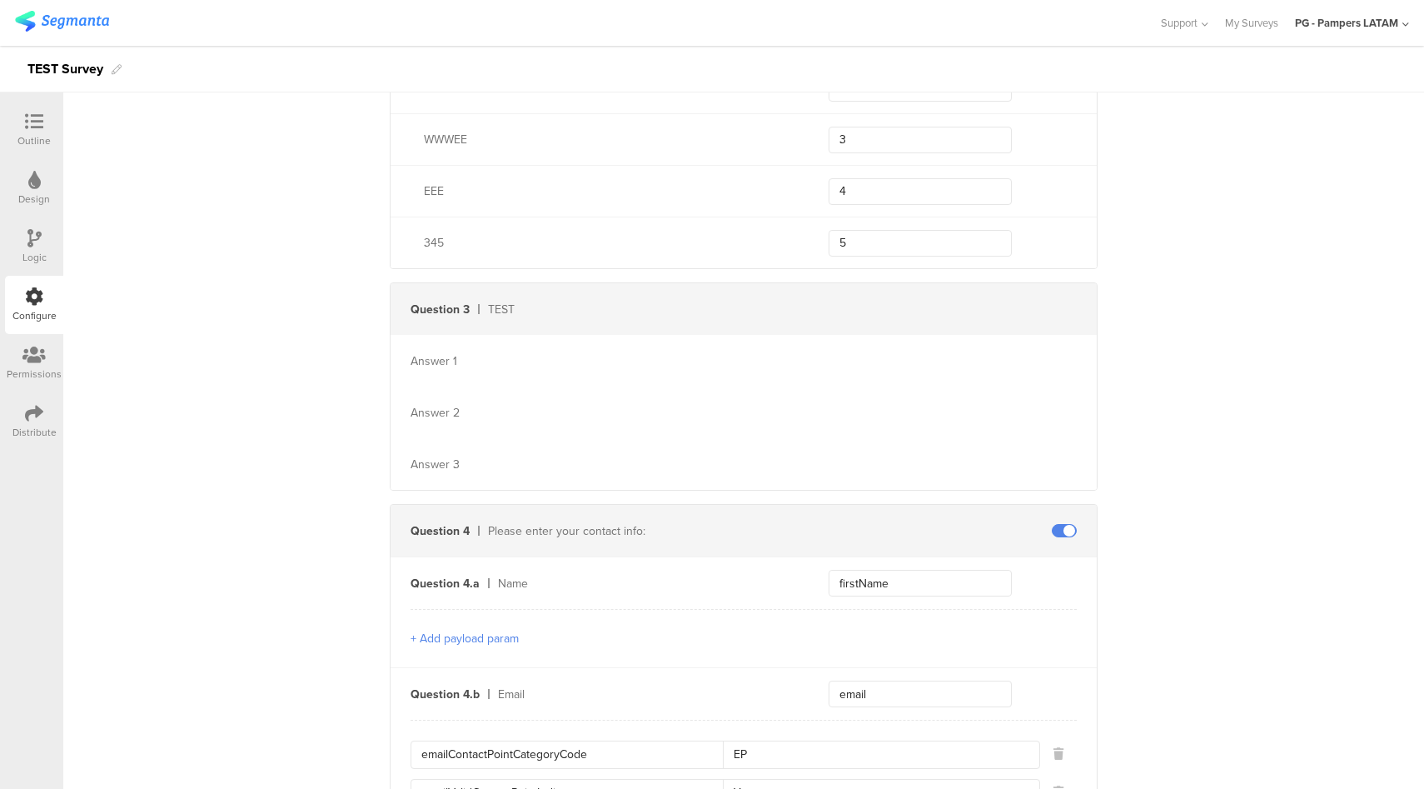
click at [32, 129] on icon at bounding box center [34, 121] width 18 height 18
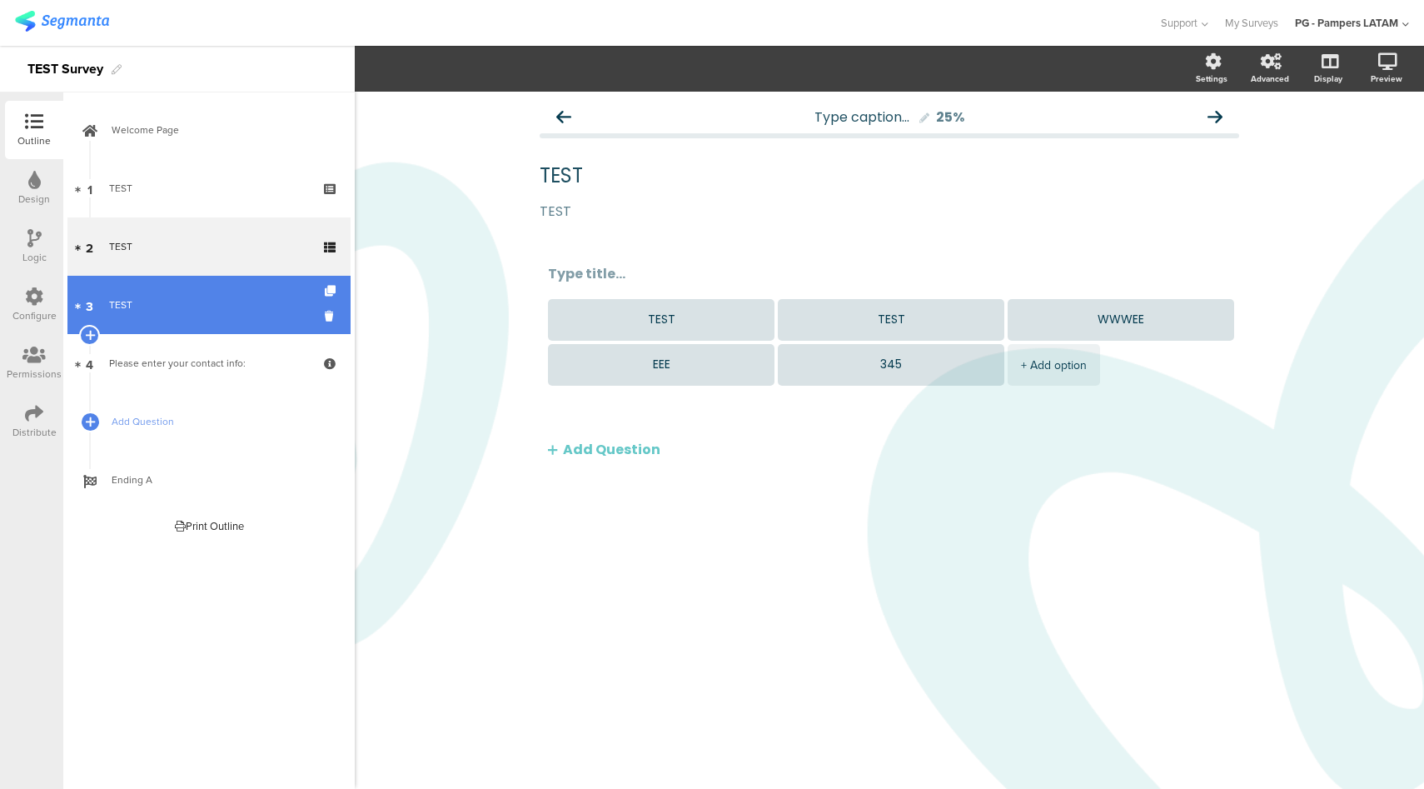
click at [167, 306] on div "TEST" at bounding box center [208, 305] width 199 height 17
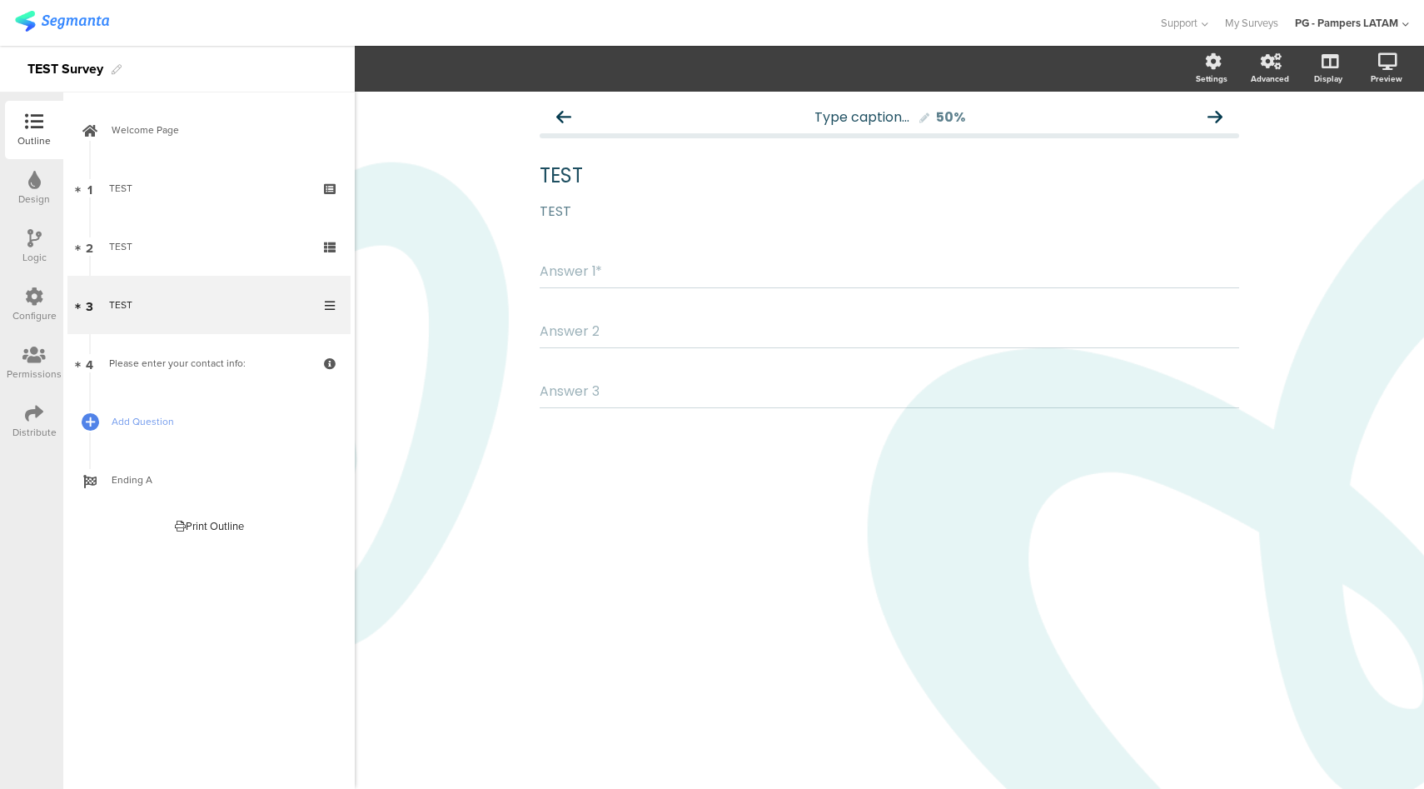
click at [39, 300] on icon at bounding box center [34, 296] width 18 height 18
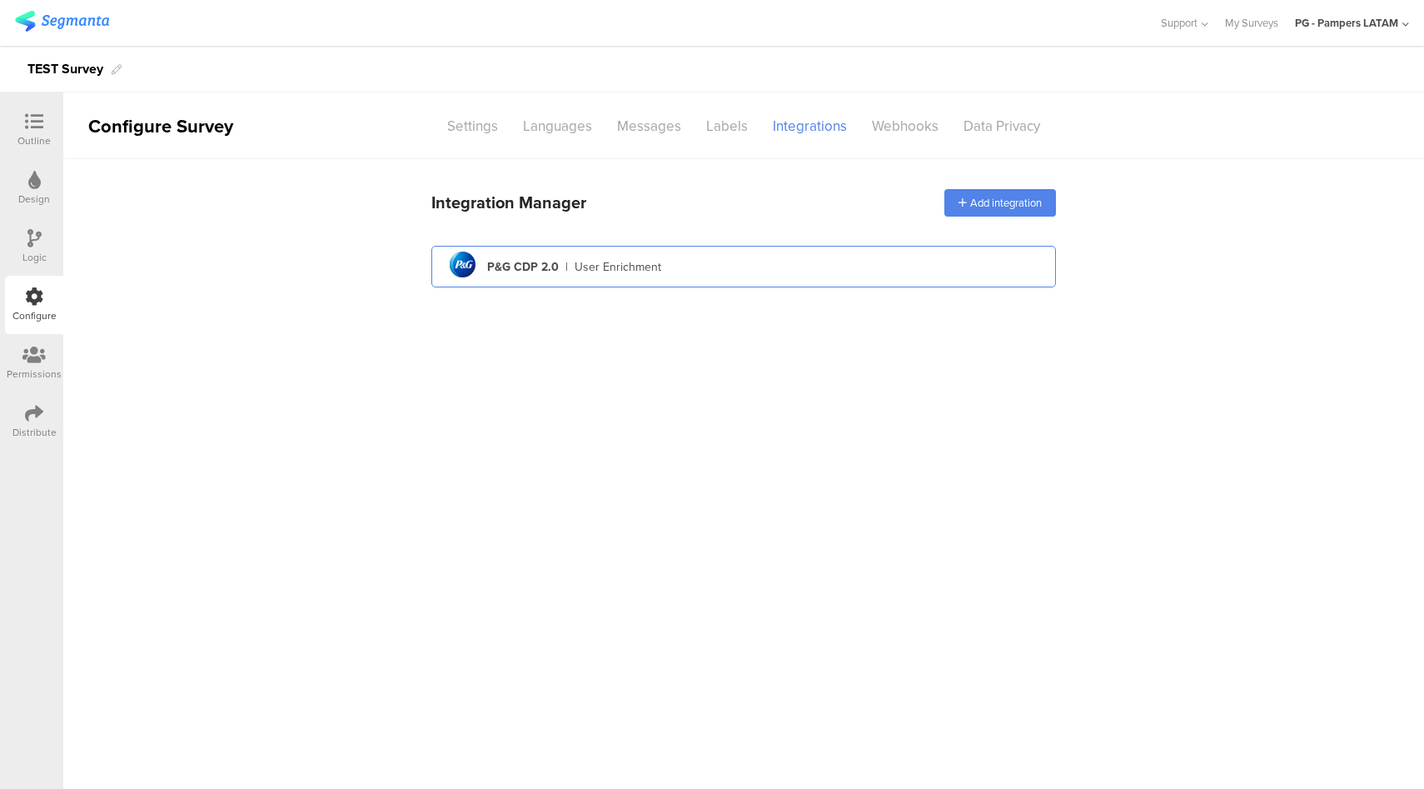
click at [797, 277] on div "pg logo P&G CDP 2.0 | User Enrichment" at bounding box center [744, 267] width 598 height 41
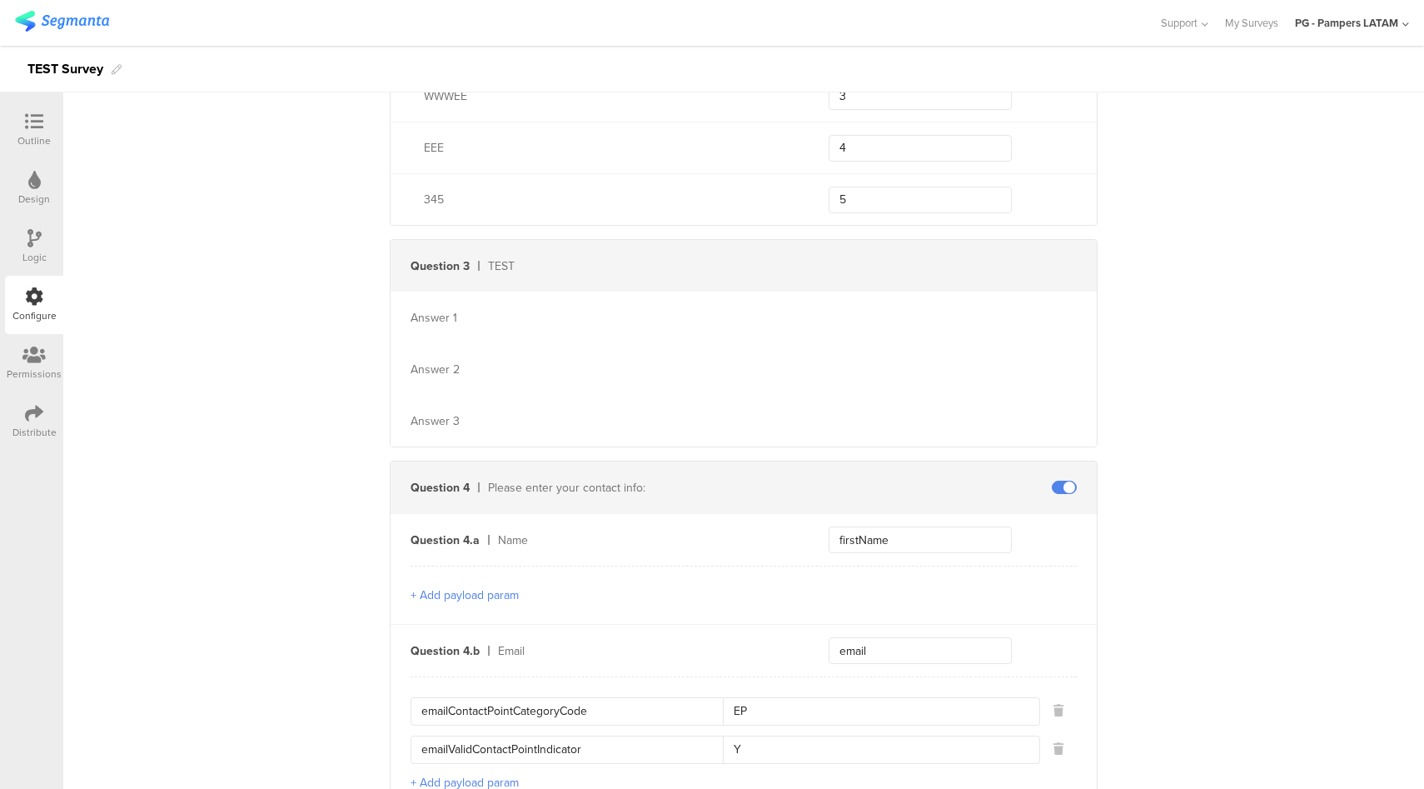
scroll to position [977, 0]
click at [1059, 260] on div "Question 3 TEST" at bounding box center [744, 263] width 706 height 52
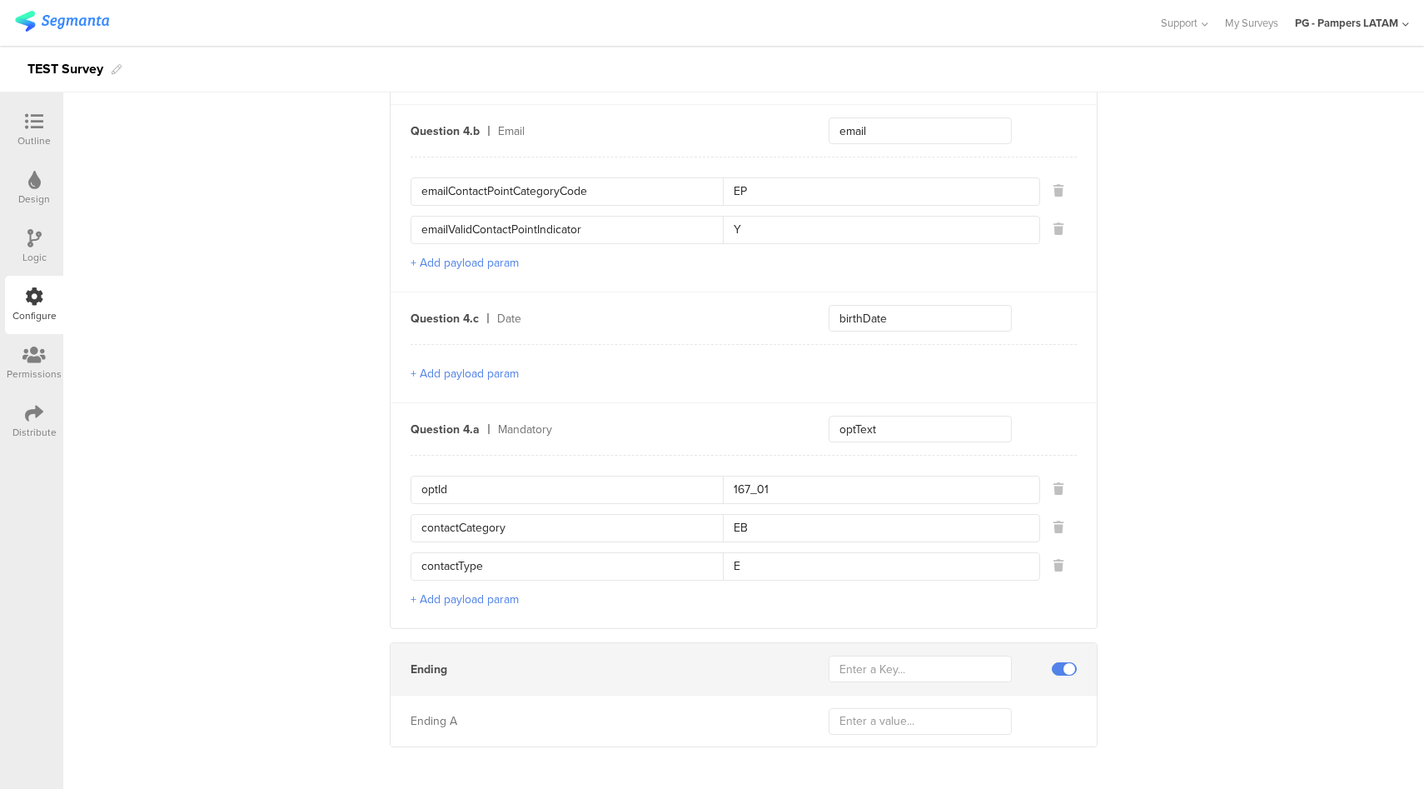
scroll to position [1498, 0]
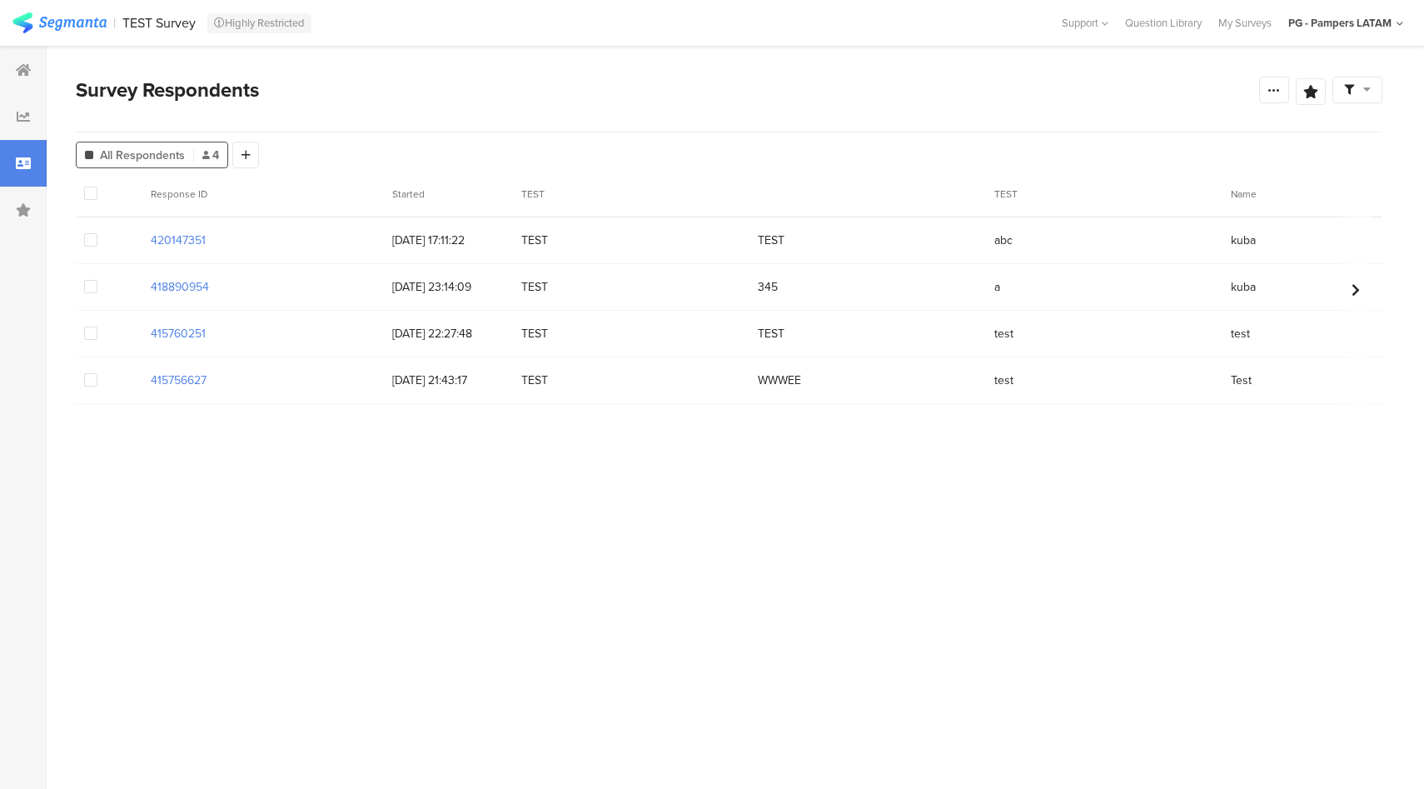
drag, startPoint x: 210, startPoint y: 239, endPoint x: 137, endPoint y: 238, distance: 73.3
click at [137, 238] on div "420147351 28/08/2025 17:11:22 TEST TEST abc kuba latamtest1111@pg.com 2025-08-1…" at bounding box center [1004, 240] width 1856 height 47
copy section "420147351"
click at [181, 237] on section "420147351" at bounding box center [178, 240] width 55 height 17
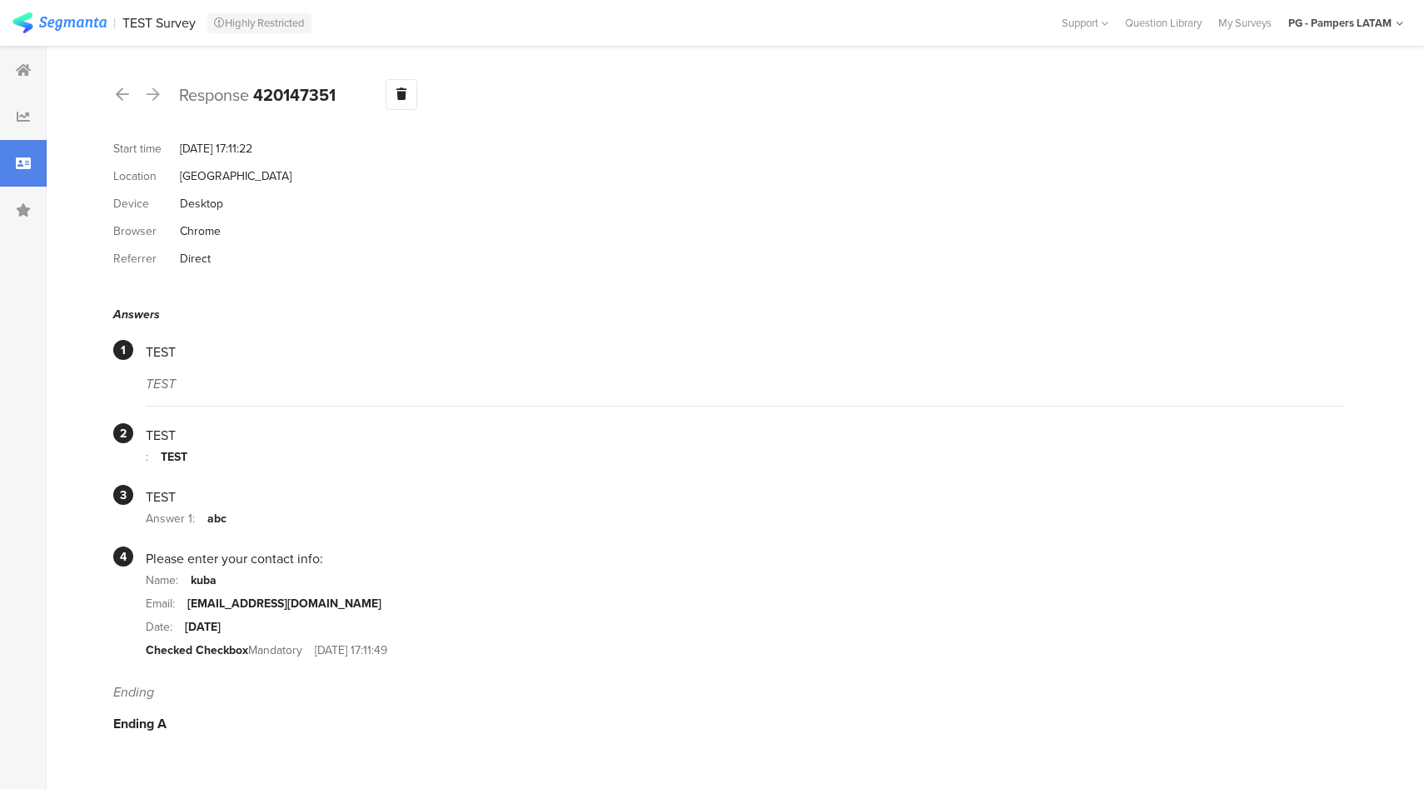
click at [12, 153] on div at bounding box center [23, 163] width 47 height 47
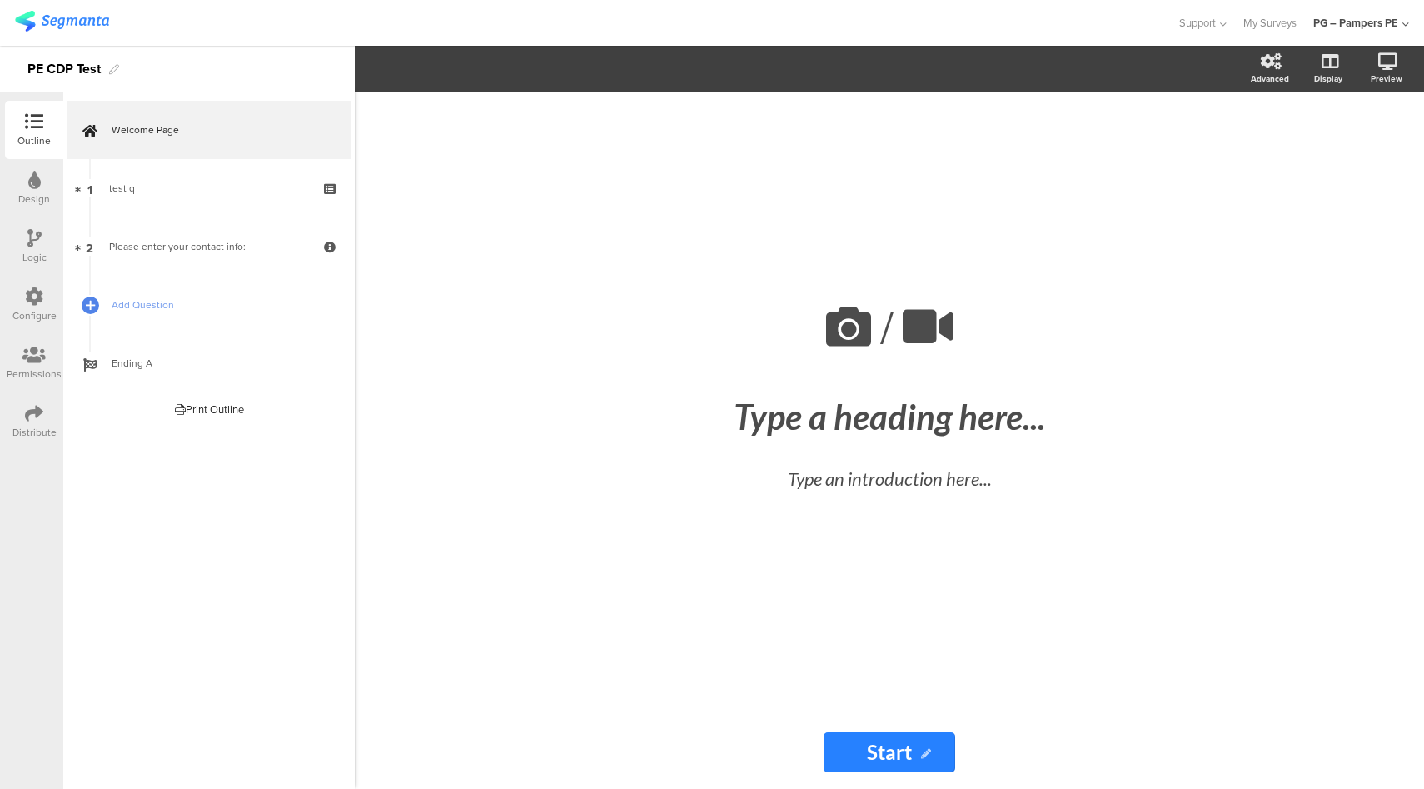
click at [27, 319] on div "Configure" at bounding box center [34, 315] width 44 height 15
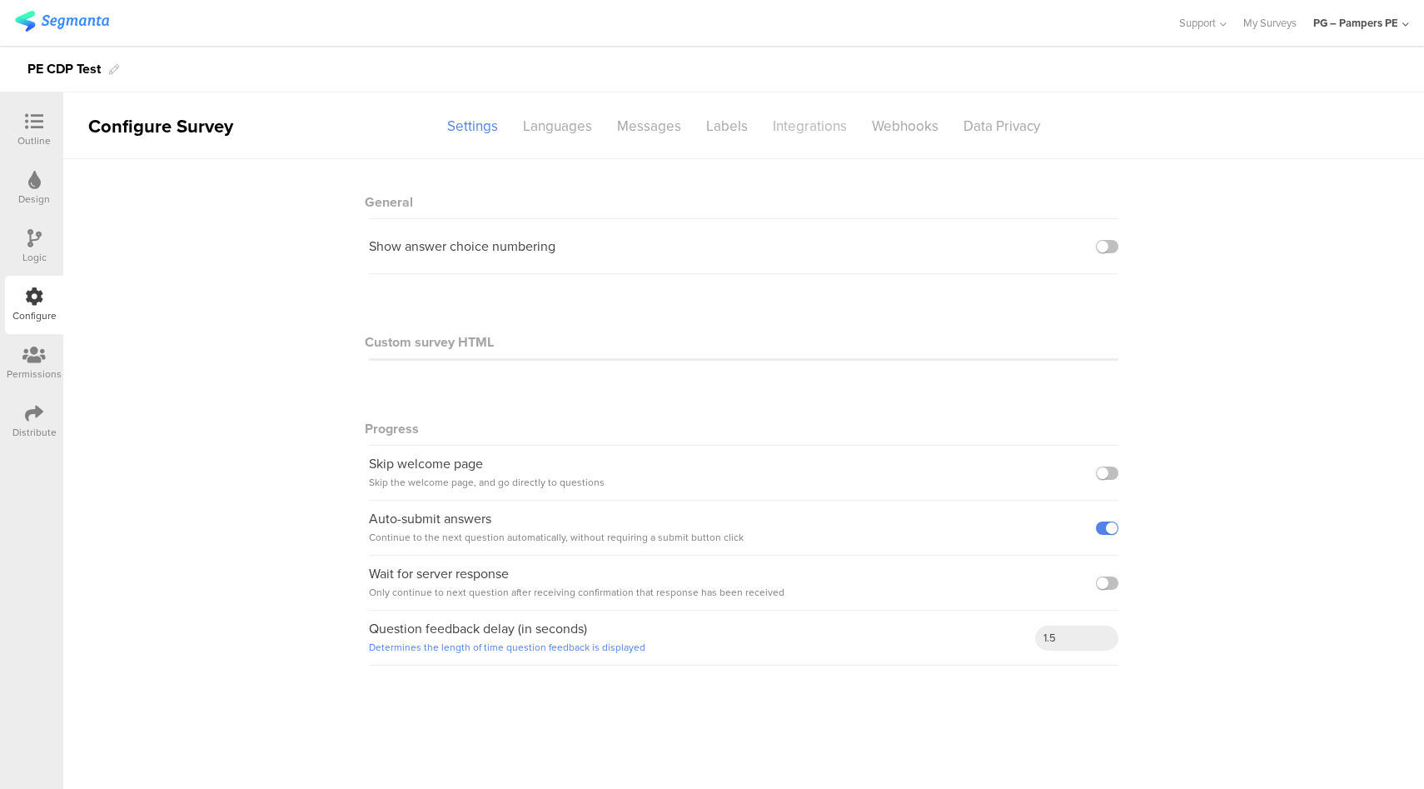
click at [805, 136] on div "Integrations" at bounding box center [809, 126] width 99 height 29
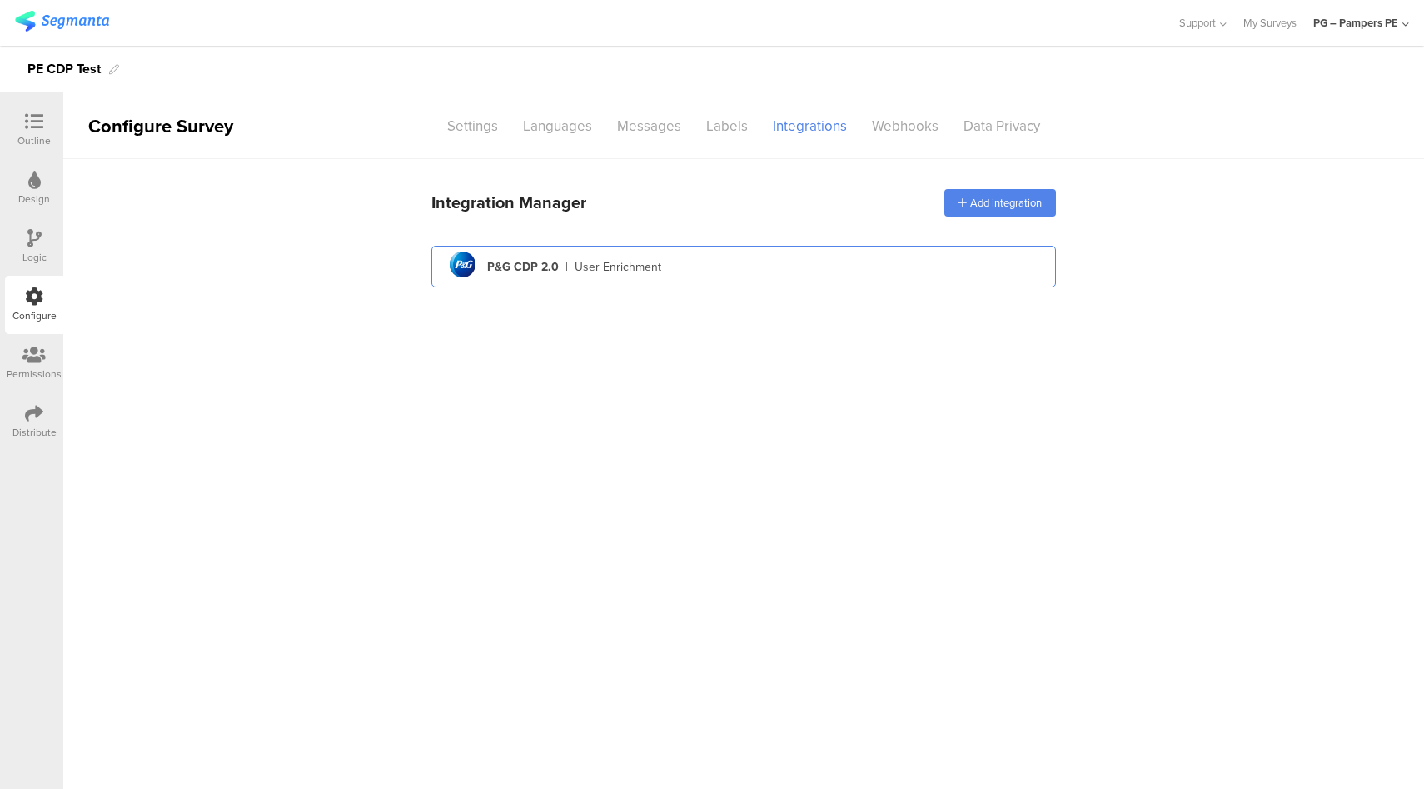
click at [738, 257] on div "pg logo P&G CDP 2.0 | User Enrichment" at bounding box center [744, 267] width 598 height 41
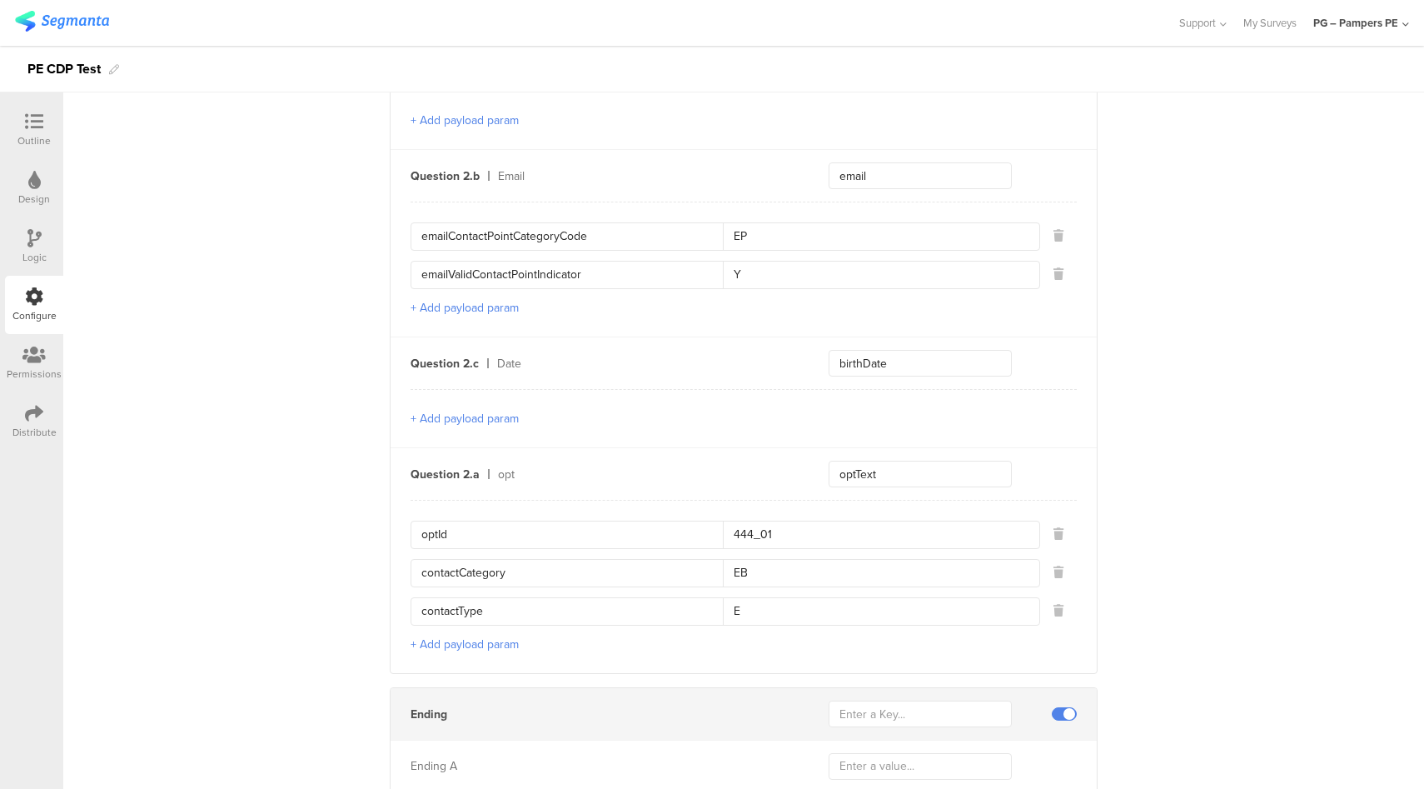
scroll to position [967, 0]
